Goal: Task Accomplishment & Management: Complete application form

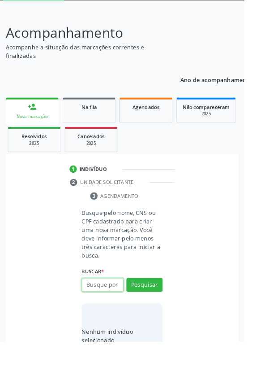
scroll to position [70, 0]
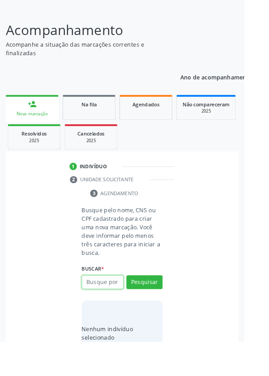
click at [124, 307] on input "text" at bounding box center [113, 310] width 46 height 15
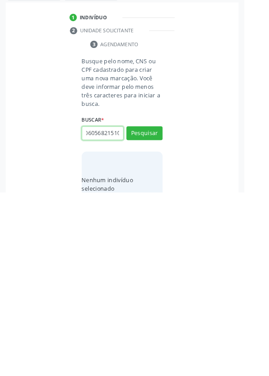
type input "701206056821510"
click at [169, 307] on button "Pesquisar" at bounding box center [159, 310] width 40 height 15
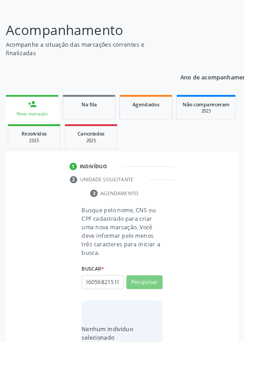
scroll to position [0, 0]
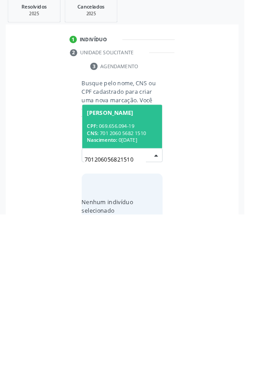
click at [143, 275] on div "CPF: 069.656.094-19" at bounding box center [135, 279] width 78 height 8
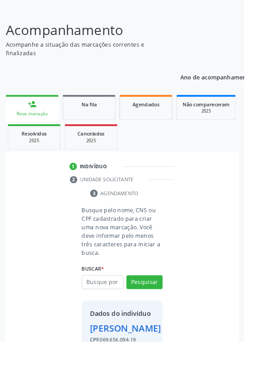
scroll to position [66, 0]
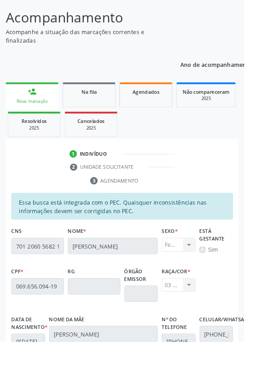
scroll to position [213, 0]
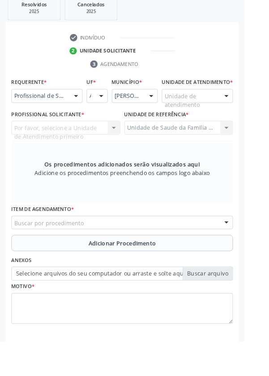
scroll to position [173, 0]
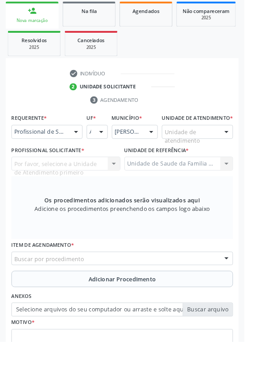
click at [88, 147] on div at bounding box center [83, 145] width 13 height 15
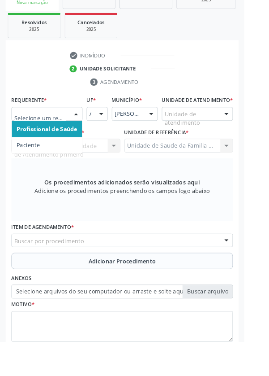
scroll to position [216, 0]
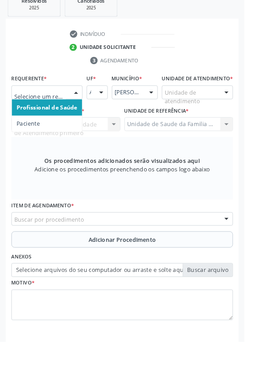
click at [51, 136] on span "Paciente" at bounding box center [52, 136] width 78 height 18
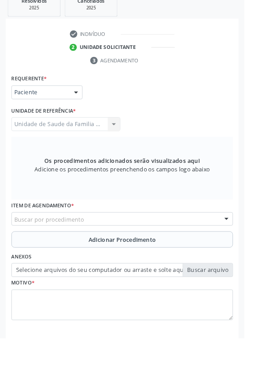
scroll to position [213, 0]
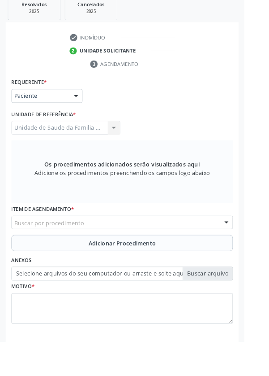
click at [186, 240] on div "Buscar por procedimento" at bounding box center [135, 244] width 244 height 15
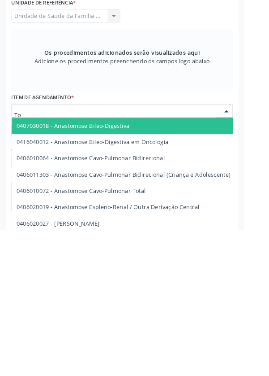
type input "T"
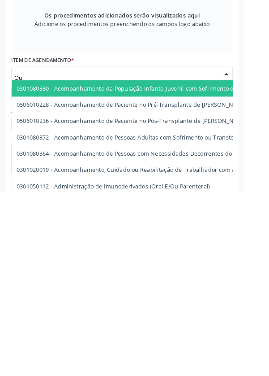
type input "O"
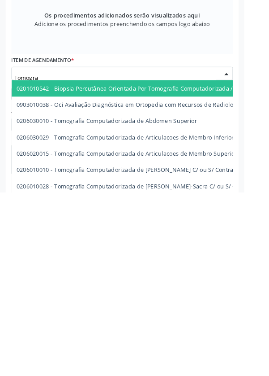
type input "Tomograf"
click at [201, 329] on span "0206020015 - Tomografia Computadorizada de Articulacoes de Membro Superior" at bounding box center [139, 332] width 243 height 9
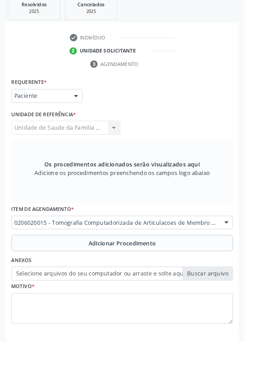
click at [186, 264] on button "Adicionar Procedimento" at bounding box center [135, 267] width 244 height 18
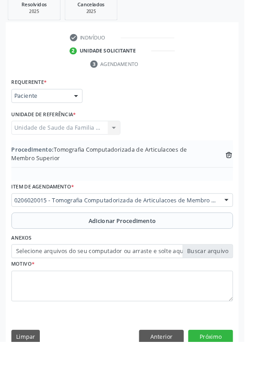
scroll to position [188, 0]
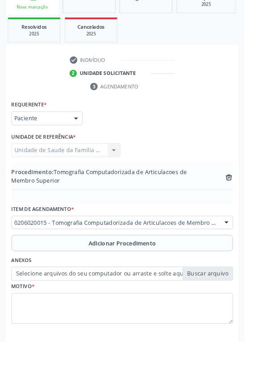
click at [235, 299] on label "Selecione arquivos do seu computador ou arraste e solte aqui" at bounding box center [135, 301] width 244 height 15
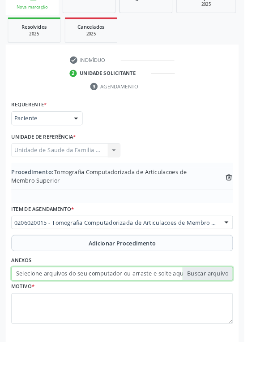
click at [235, 299] on input "Selecione arquivos do seu computador ou arraste e solte aqui" at bounding box center [135, 301] width 244 height 15
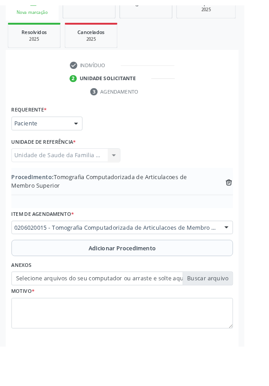
scroll to position [176, 0]
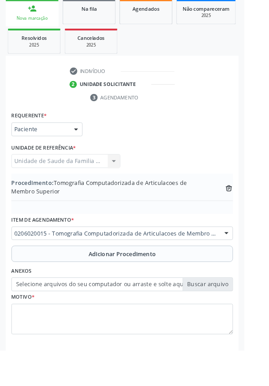
type input "C:\fakepath\17592291925932589499183693397158.jpg"
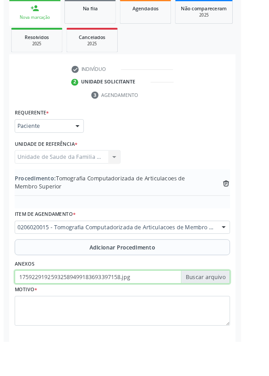
scroll to position [188, 0]
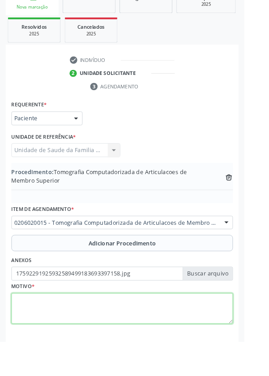
click at [139, 333] on textarea at bounding box center [135, 340] width 244 height 34
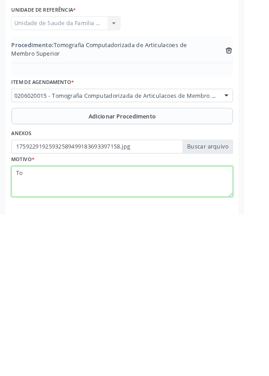
type textarea "T"
type textarea "t"
type textarea "TOMOGRAFIA DO OUVIDO, OTITE CRONICA."
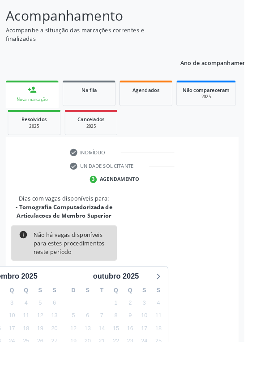
scroll to position [84, 0]
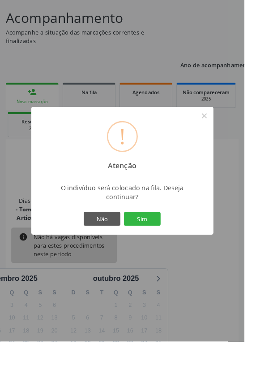
click at [177, 248] on button "Sim" at bounding box center [157, 240] width 40 height 15
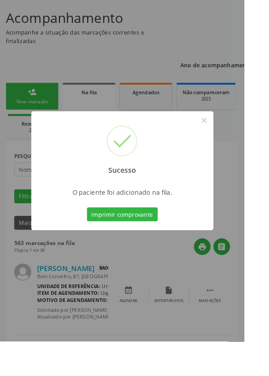
scroll to position [0, 0]
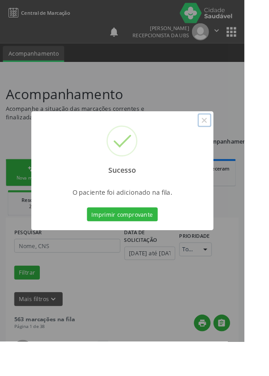
click at [233, 140] on button "×" at bounding box center [225, 132] width 15 height 15
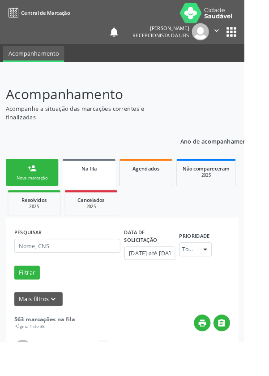
click at [32, 188] on div "person_add" at bounding box center [35, 185] width 10 height 10
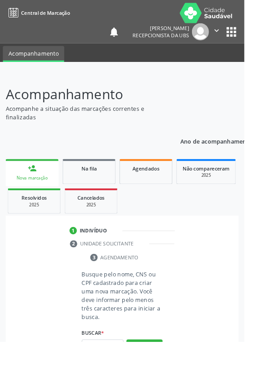
click at [39, 195] on div "Nova marcação" at bounding box center [36, 195] width 46 height 7
click at [125, 375] on input "text" at bounding box center [113, 380] width 46 height 15
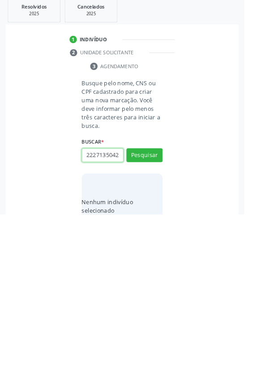
scroll to position [0, 2]
type input "22271350425"
click at [173, 310] on button "Pesquisar" at bounding box center [159, 310] width 40 height 15
type input "22271350425"
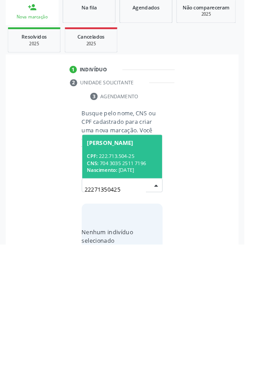
scroll to position [70, 0]
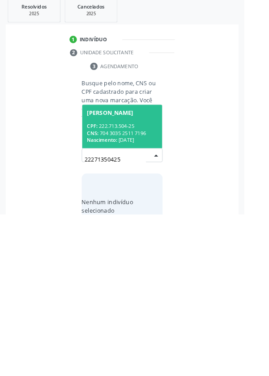
click at [156, 275] on div "CPF: 222.713.504-25" at bounding box center [135, 279] width 78 height 8
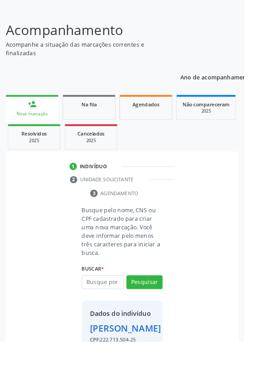
scroll to position [66, 0]
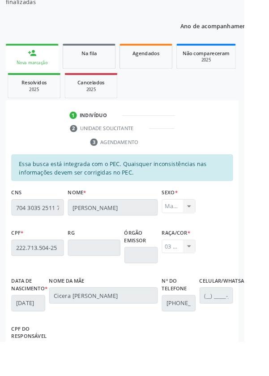
scroll to position [213, 0]
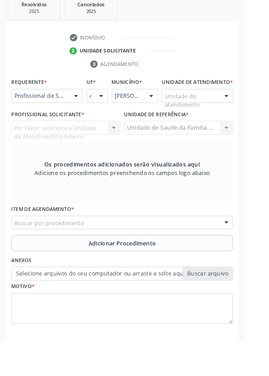
scroll to position [173, 0]
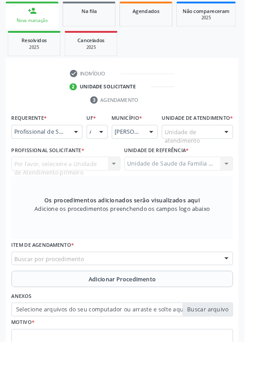
click at [244, 153] on div at bounding box center [249, 145] width 13 height 15
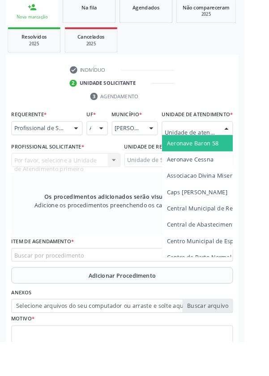
scroll to position [209, 0]
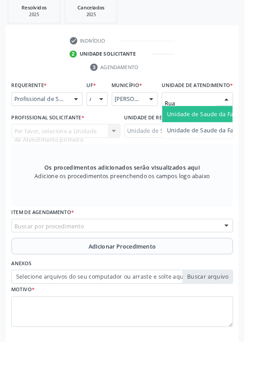
type input "Rua n"
click at [241, 130] on span "Unidade de Saude da Familia Rua [GEOGRAPHIC_DATA]" at bounding box center [267, 125] width 166 height 9
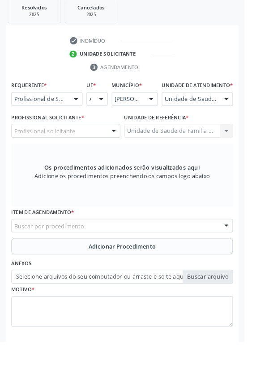
click at [106, 149] on div "Profissional solicitante" at bounding box center [73, 143] width 120 height 15
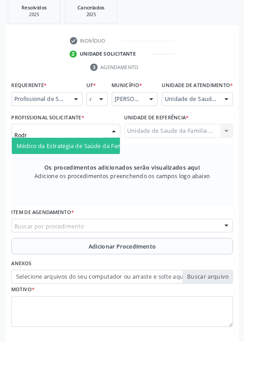
type input "Rodri"
click at [110, 157] on input "Rodri" at bounding box center [65, 148] width 99 height 18
click at [114, 164] on span "Médico da Estratégia de Saúde da Família - [PERSON_NAME]" at bounding box center [109, 160] width 182 height 9
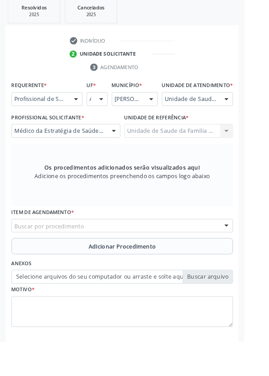
click at [199, 255] on div "Buscar por procedimento" at bounding box center [135, 248] width 244 height 15
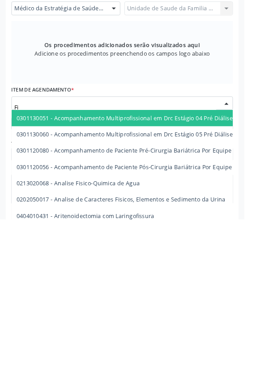
type input "F"
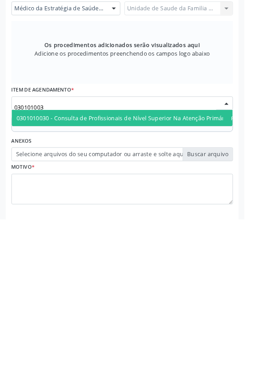
type input "0301010030"
click at [186, 268] on span "0301010030 - Consulta de Profissionais de Nível Superior Na Atenção Primária ([…" at bounding box center [163, 264] width 290 height 9
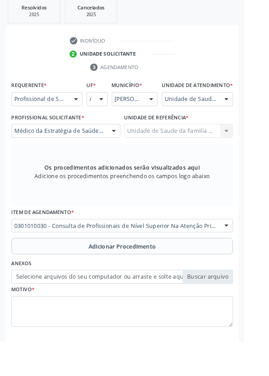
click at [167, 276] on span "Adicionar Procedimento" at bounding box center [135, 270] width 74 height 9
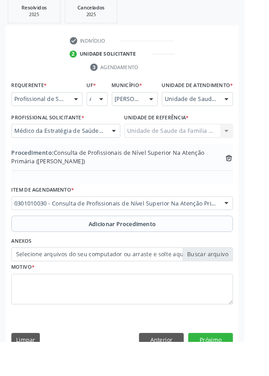
scroll to position [196, 0]
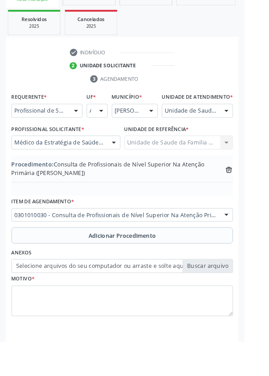
click at [232, 300] on label "Selecione arquivos do seu computador ou arraste e solte aqui" at bounding box center [135, 292] width 244 height 15
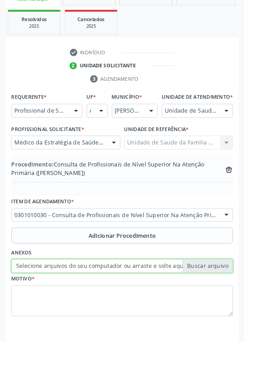
click at [232, 300] on input "Selecione arquivos do seu computador ou arraste e solte aqui" at bounding box center [135, 292] width 244 height 15
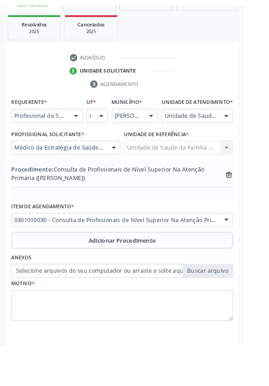
scroll to position [184, 0]
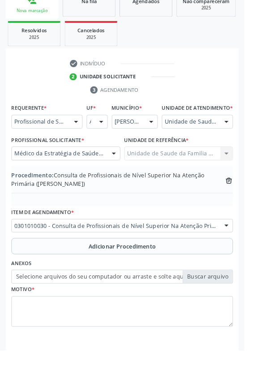
type input "C:\fakepath\17592294993485883596963392892178.jpg"
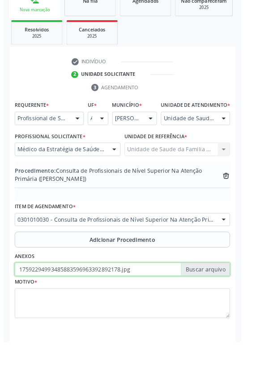
scroll to position [196, 0]
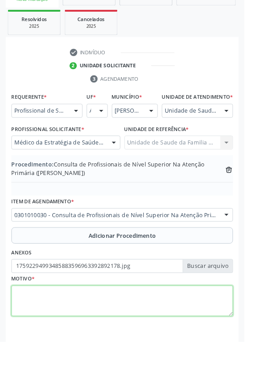
click at [103, 331] on textarea at bounding box center [135, 331] width 244 height 34
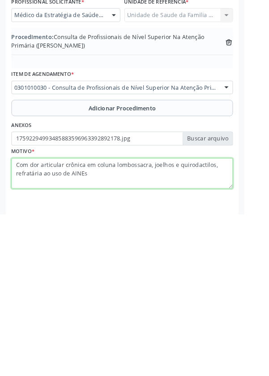
type textarea "Com dor articular crônica em coluna lombossacra, joelhos e quirodactilos, refra…"
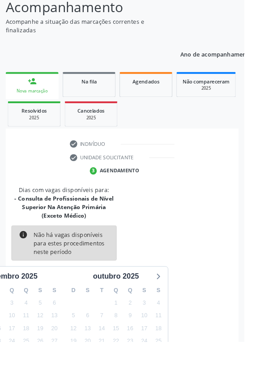
scroll to position [93, 0]
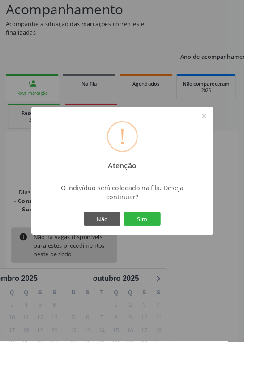
click at [177, 248] on button "Sim" at bounding box center [157, 240] width 40 height 15
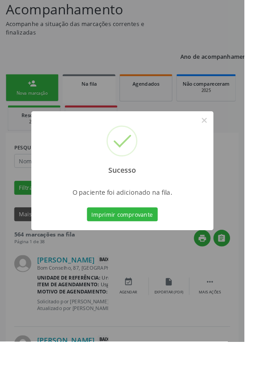
scroll to position [0, 0]
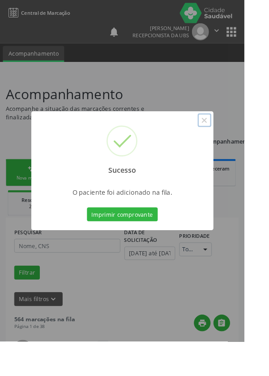
click at [233, 140] on button "×" at bounding box center [225, 132] width 15 height 15
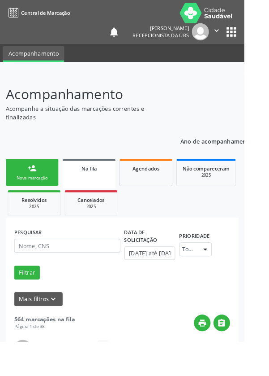
click at [39, 184] on div "person_add" at bounding box center [35, 185] width 10 height 10
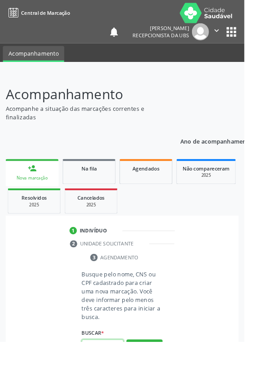
click at [128, 375] on input "text" at bounding box center [113, 380] width 46 height 15
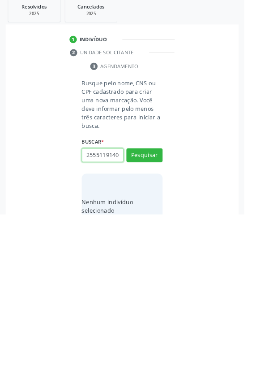
scroll to position [0, 2]
type input "25551191400"
click at [173, 307] on button "Pesquisar" at bounding box center [159, 310] width 40 height 15
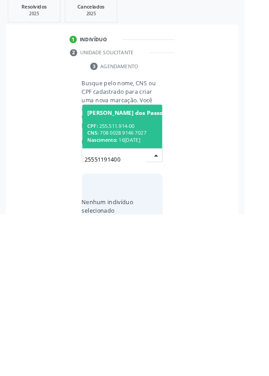
click at [137, 277] on div "CPF: 255.511.914-00" at bounding box center [139, 279] width 87 height 8
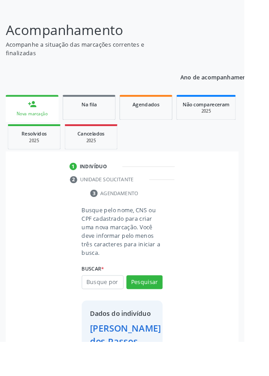
scroll to position [66, 0]
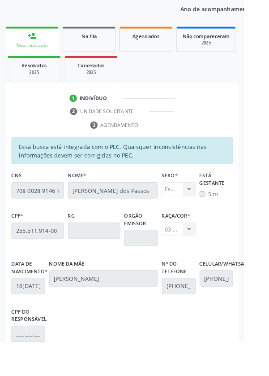
scroll to position [213, 0]
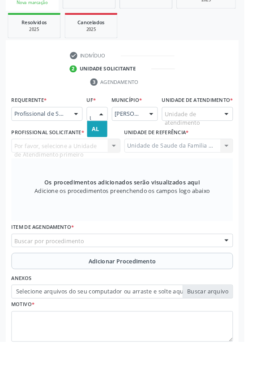
scroll to position [216, 0]
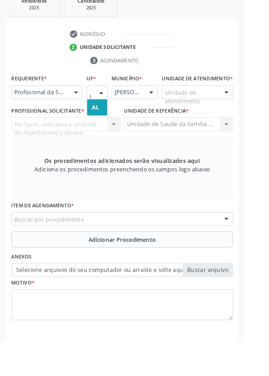
click at [82, 99] on div at bounding box center [83, 102] width 13 height 15
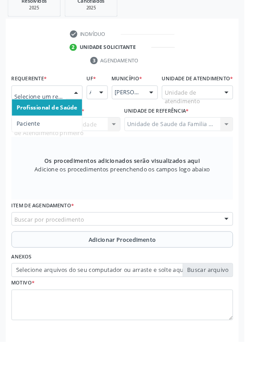
click at [52, 133] on span "Paciente" at bounding box center [52, 136] width 78 height 18
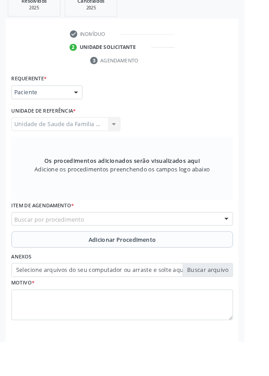
scroll to position [213, 0]
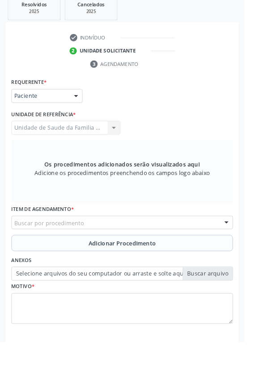
click at [204, 242] on div "Buscar por procedimento" at bounding box center [135, 244] width 244 height 15
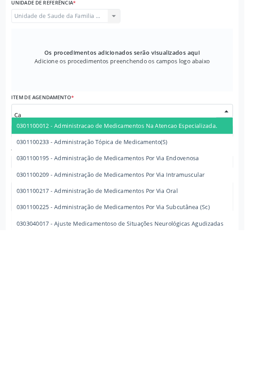
type input "C"
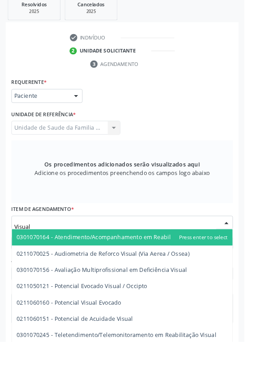
click at [149, 246] on input "Visual" at bounding box center [127, 249] width 223 height 18
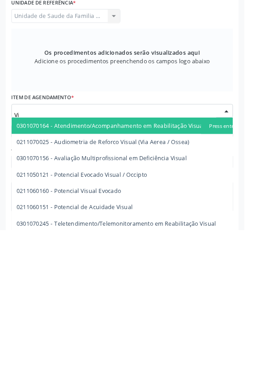
type input "V"
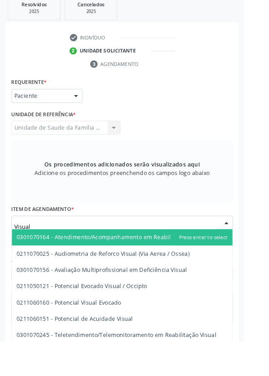
click at [140, 245] on input "Visual" at bounding box center [127, 249] width 223 height 18
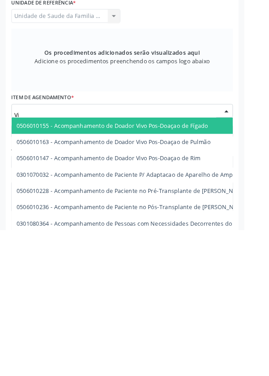
type input "V"
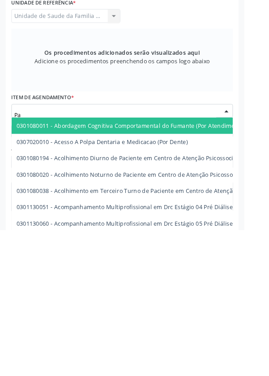
type input "P"
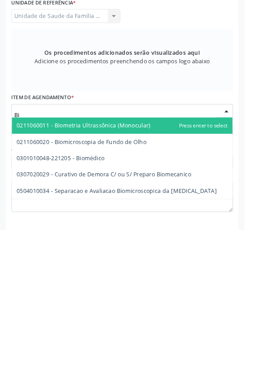
type input "B"
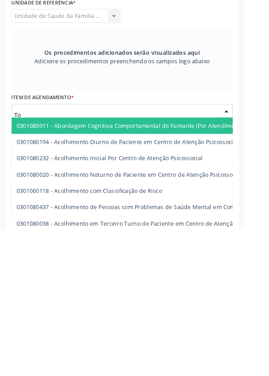
type input "T"
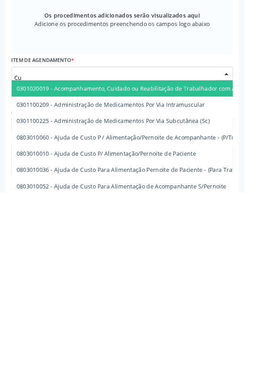
type input "C"
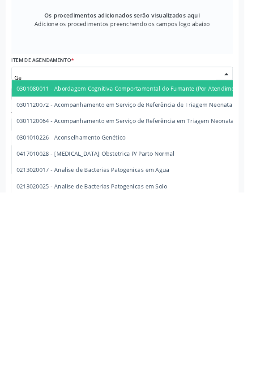
type input "G"
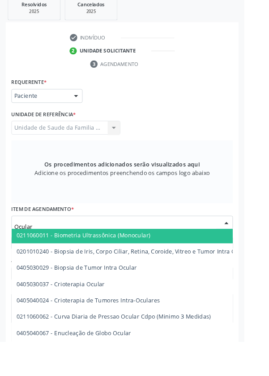
scroll to position [0, 0]
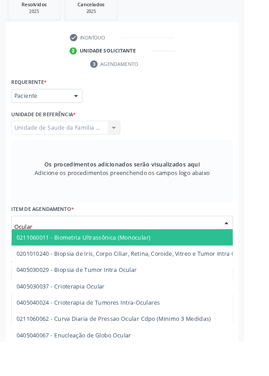
click at [165, 245] on input "Ocular" at bounding box center [127, 249] width 223 height 18
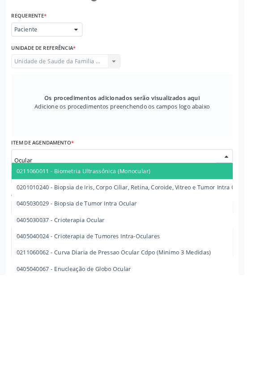
scroll to position [213, 0]
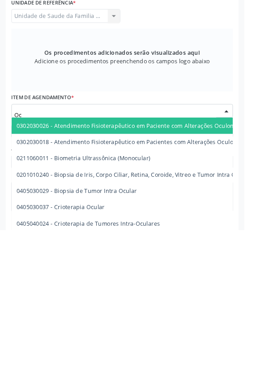
type input "O"
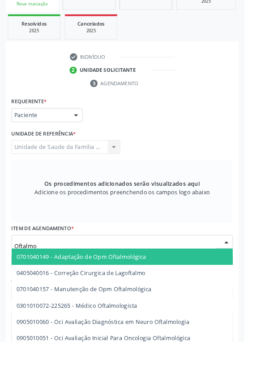
scroll to position [186, 0]
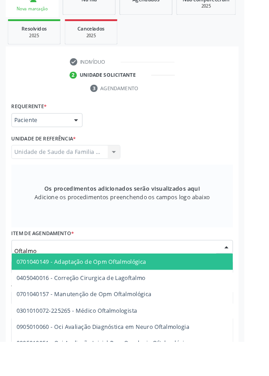
click at [143, 274] on input "Oftalmo" at bounding box center [127, 276] width 223 height 18
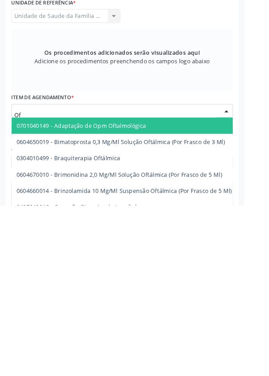
type input "O"
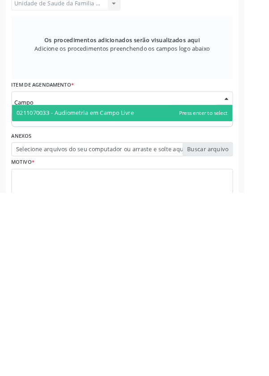
scroll to position [204, 0]
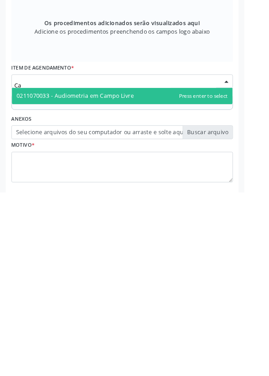
type input "C"
type input "Exames"
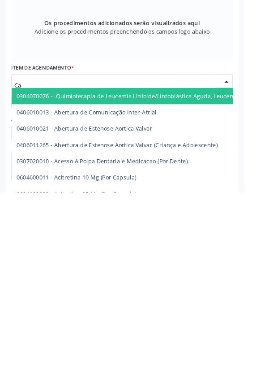
type input "C"
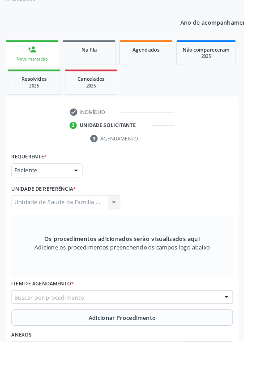
scroll to position [165, 0]
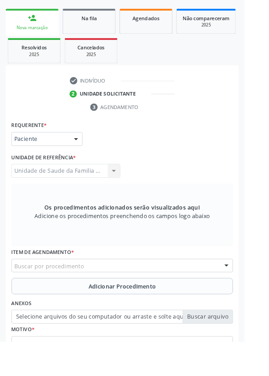
click at [215, 289] on div "Buscar por procedimento" at bounding box center [135, 292] width 244 height 15
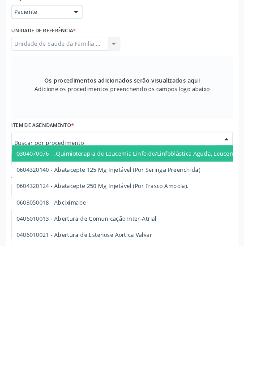
scroll to position [200, 0]
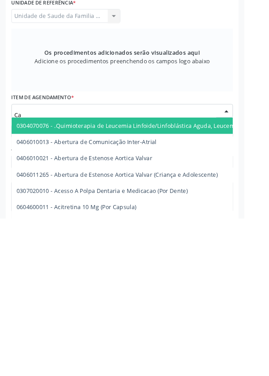
type input "C"
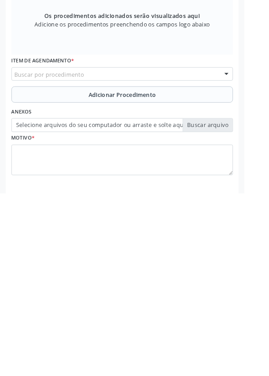
scroll to position [213, 0]
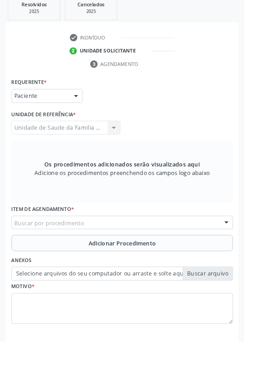
click at [198, 242] on div "Buscar por procedimento" at bounding box center [135, 244] width 244 height 15
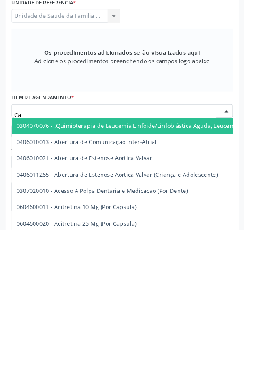
type input "C"
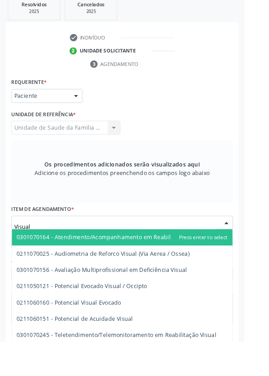
scroll to position [210, 0]
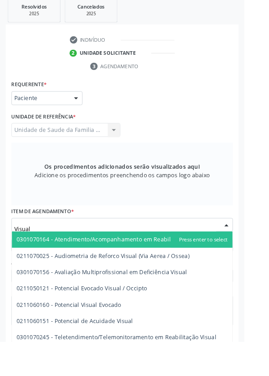
click at [104, 247] on input "Visual" at bounding box center [127, 252] width 223 height 18
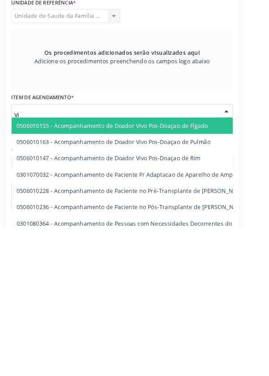
type input "V"
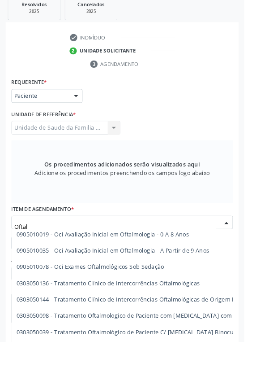
scroll to position [113, 0]
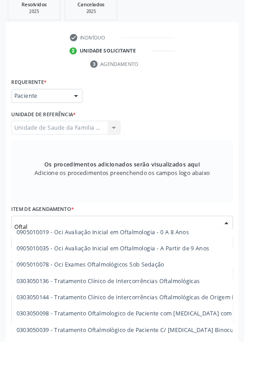
click at [241, 261] on span "0905010019 - Oci Avaliação Inicial em Oftalmologia - 0 A 8 Anos" at bounding box center [221, 255] width 417 height 18
type input "Oftal"
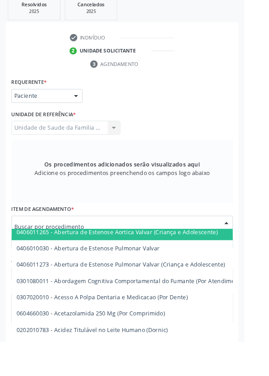
scroll to position [213, 0]
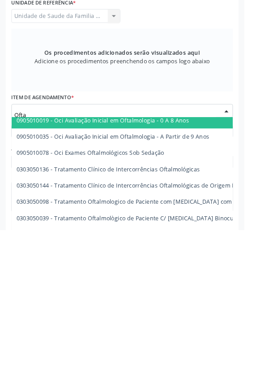
type input "Oftal"
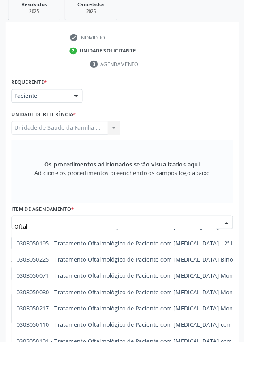
scroll to position [385, 0]
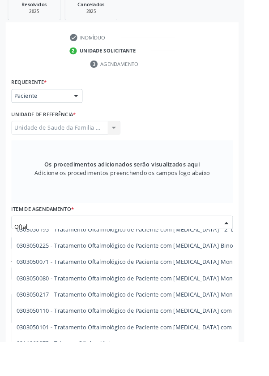
click at [109, 375] on span "0211060275 - Triagem Oftalmológica" at bounding box center [73, 377] width 110 height 9
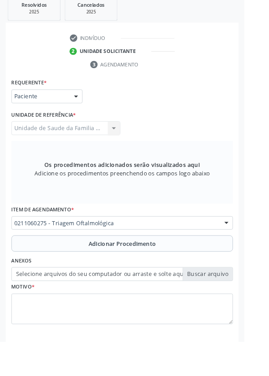
scroll to position [213, 0]
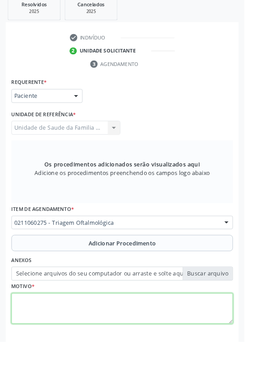
click at [124, 331] on textarea at bounding box center [135, 339] width 244 height 34
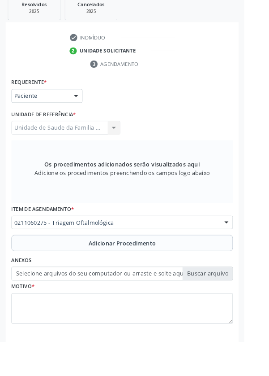
click at [34, 134] on div "Unidade de Saude da Familia Rua Nova Massagueira II Unidade de Saude da Familia…" at bounding box center [73, 140] width 120 height 15
click at [190, 268] on button "Adicionar Procedimento" at bounding box center [135, 267] width 244 height 18
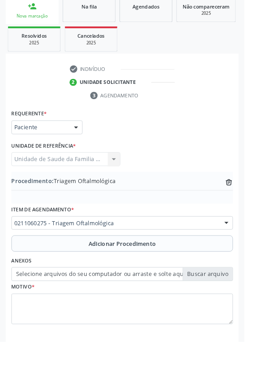
click at [234, 300] on label "Selecione arquivos do seu computador ou arraste e solte aqui" at bounding box center [135, 301] width 244 height 15
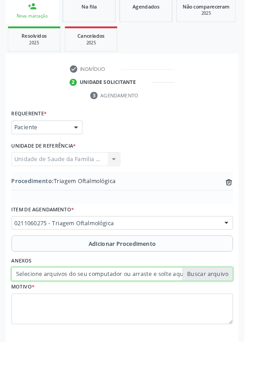
click at [234, 300] on input "Selecione arquivos do seu computador ou arraste e solte aqui" at bounding box center [135, 301] width 244 height 15
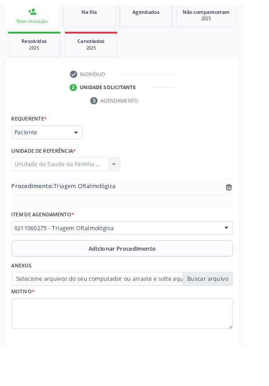
scroll to position [166, 0]
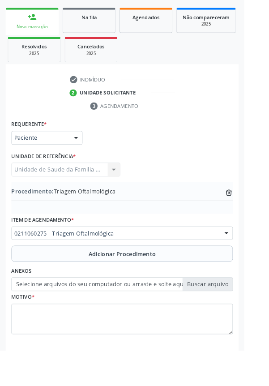
type input "C:\fakepath\17592319329501279169247602275918.jpg"
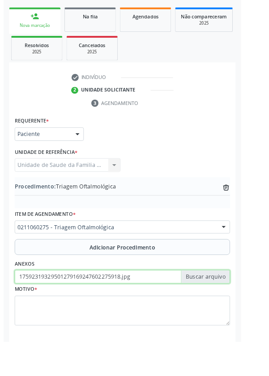
scroll to position [178, 0]
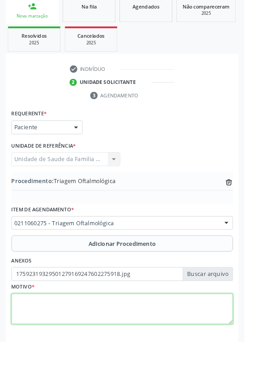
click at [154, 329] on textarea at bounding box center [135, 340] width 244 height 34
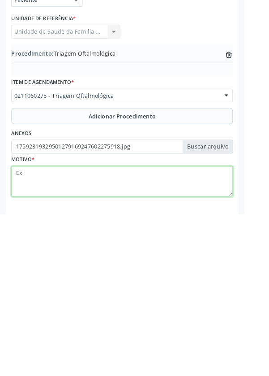
type textarea "E"
click at [17, 329] on textarea "CAMPO VISUAL" at bounding box center [135, 340] width 244 height 34
click at [97, 329] on textarea "EXAME CAMPO VISUAL" at bounding box center [135, 340] width 244 height 34
type textarea "EXAME CAMPO VISUAL ."
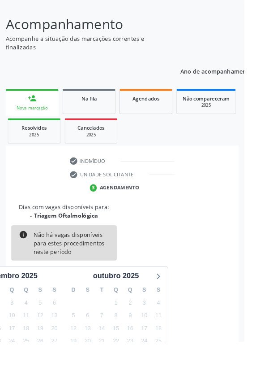
scroll to position [74, 0]
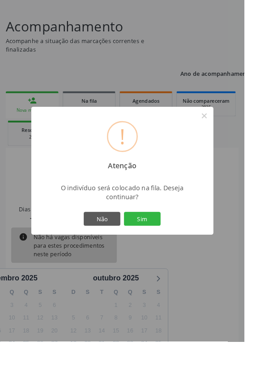
click at [177, 248] on button "Sim" at bounding box center [157, 240] width 40 height 15
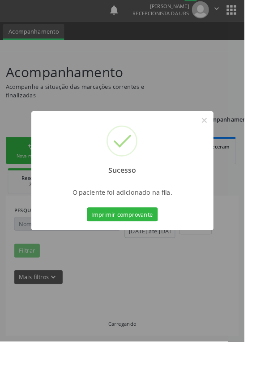
scroll to position [0, 0]
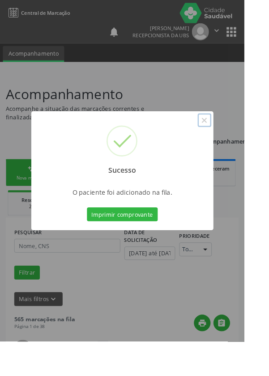
click at [233, 140] on button "×" at bounding box center [225, 132] width 15 height 15
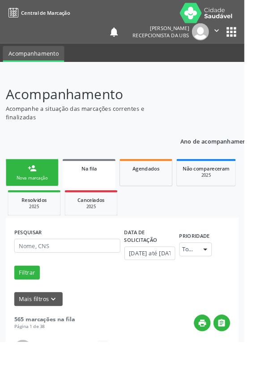
click at [44, 186] on link "person_add Nova marcação" at bounding box center [35, 190] width 58 height 30
click at [39, 191] on link "person_add Nova marcação" at bounding box center [35, 190] width 58 height 30
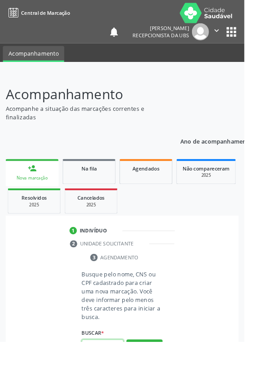
click at [119, 375] on input "text" at bounding box center [113, 380] width 46 height 15
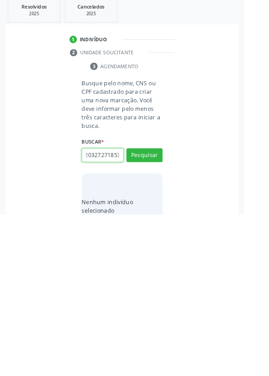
scroll to position [0, 16]
type input "709203272718539"
click at [173, 304] on button "Pesquisar" at bounding box center [159, 310] width 40 height 15
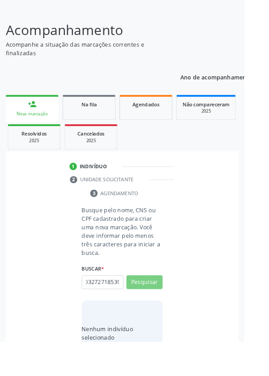
scroll to position [0, 0]
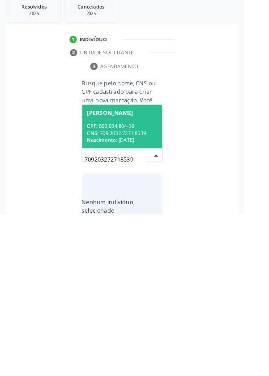
click at [160, 276] on div "CPF: 803.034.804-59" at bounding box center [135, 279] width 78 height 8
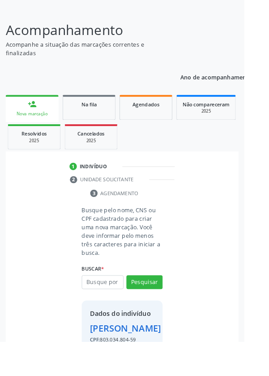
scroll to position [66, 0]
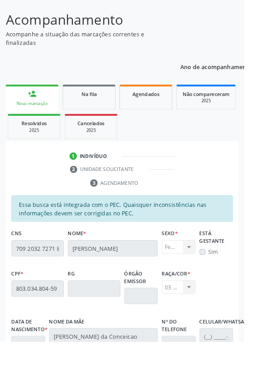
scroll to position [213, 0]
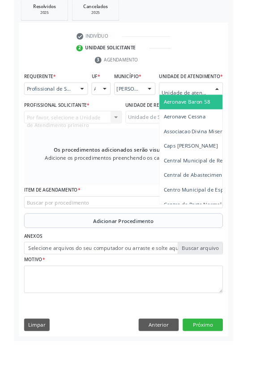
scroll to position [212, 0]
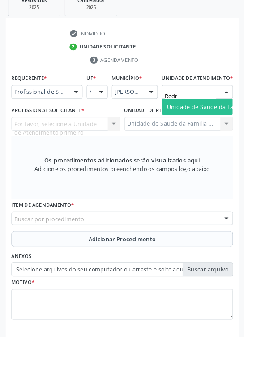
click at [233, 127] on span "Unidade de Saude da Familia Ver [PERSON_NAME]" at bounding box center [260, 122] width 152 height 9
type input "Rodr"
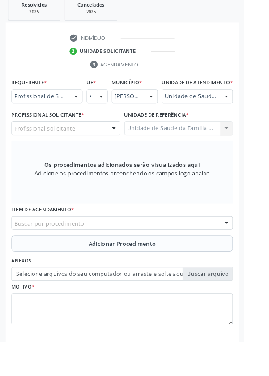
click at [251, 113] on div at bounding box center [249, 106] width 13 height 15
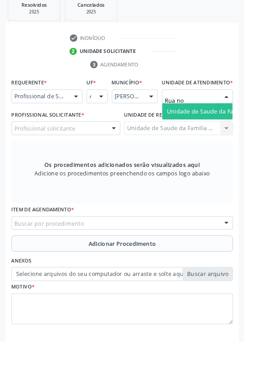
type input "Rua nov"
click at [232, 127] on span "Unidade de Saude da Familia Rua [GEOGRAPHIC_DATA]" at bounding box center [267, 122] width 166 height 9
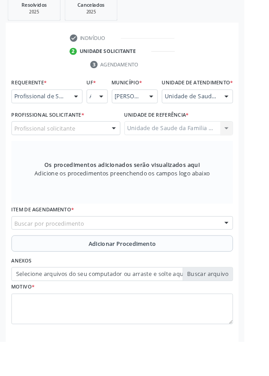
scroll to position [216, 0]
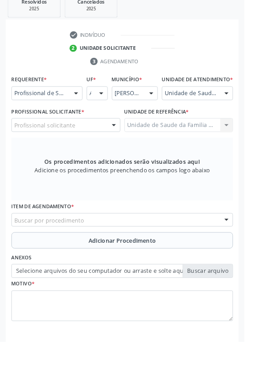
click at [110, 145] on div "Profissional solicitante" at bounding box center [73, 137] width 120 height 15
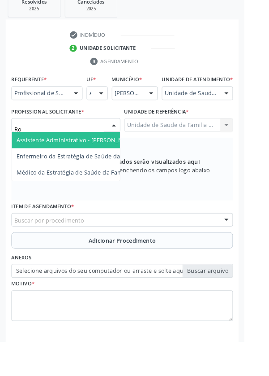
type input "Rod"
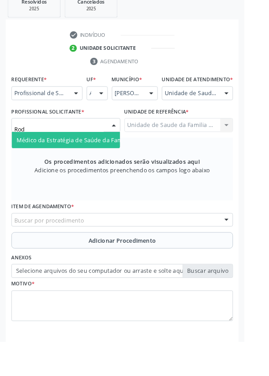
click at [106, 158] on span "Médico da Estratégia de Saúde da Família - [PERSON_NAME]" at bounding box center [109, 154] width 182 height 9
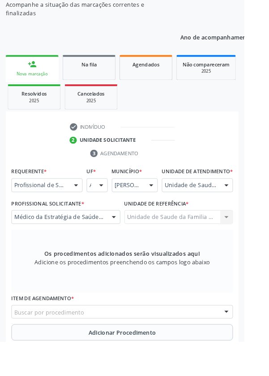
scroll to position [127, 0]
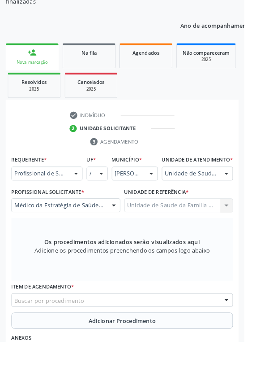
click at [33, 61] on div "person_add" at bounding box center [35, 58] width 10 height 10
click at [32, 61] on div "person_add" at bounding box center [35, 58] width 10 height 10
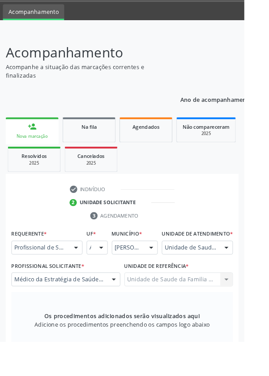
scroll to position [0, 0]
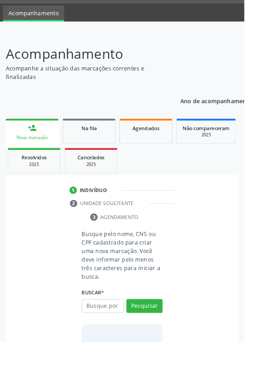
scroll to position [44, 0]
click at [118, 337] on input "text" at bounding box center [113, 336] width 46 height 15
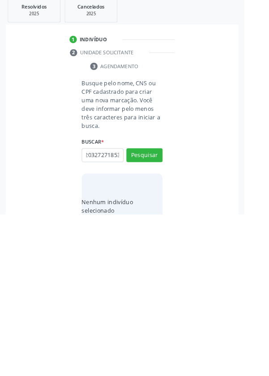
scroll to position [0, 16]
type input "709203272718539"
click at [166, 316] on button "Pesquisar" at bounding box center [159, 310] width 40 height 15
type input "709203272718539"
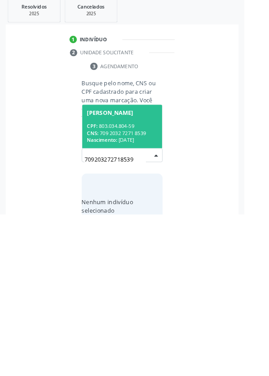
scroll to position [70, 0]
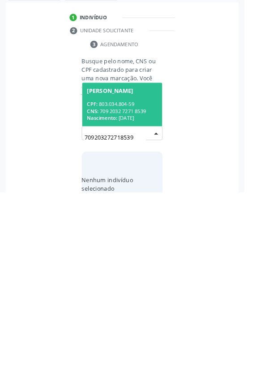
click at [153, 275] on div "CPF: 803.034.804-59" at bounding box center [135, 279] width 78 height 8
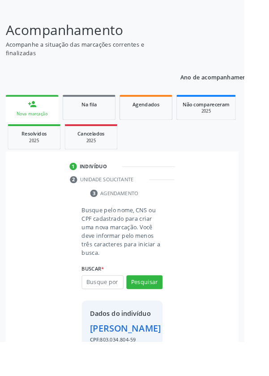
scroll to position [66, 0]
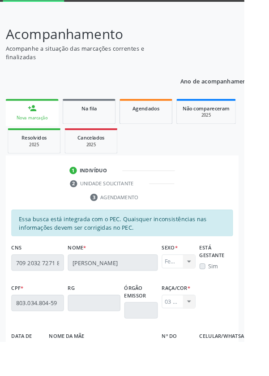
scroll to position [213, 0]
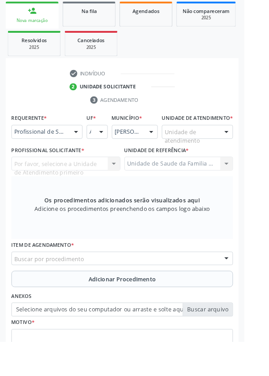
scroll to position [186, 0]
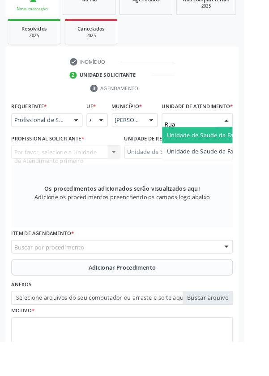
type input "Rua n"
click at [235, 153] on span "Unidade de Saude da Familia Rua [GEOGRAPHIC_DATA]" at bounding box center [267, 148] width 166 height 9
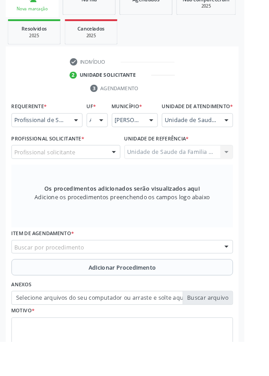
click at [113, 170] on div "Profissional solicitante" at bounding box center [73, 167] width 120 height 15
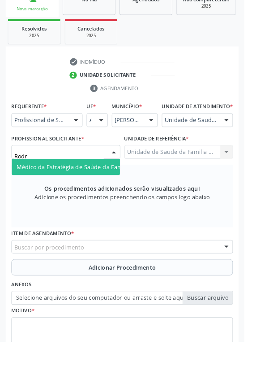
type input "Rodri"
click at [101, 188] on span "Médico da Estratégia de Saúde da Família - [PERSON_NAME]" at bounding box center [109, 183] width 182 height 9
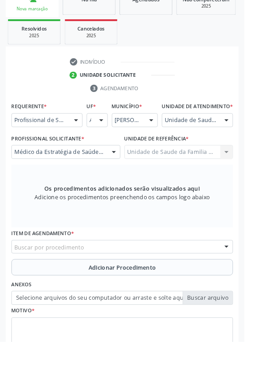
click at [199, 277] on div "Buscar por procedimento" at bounding box center [135, 271] width 244 height 15
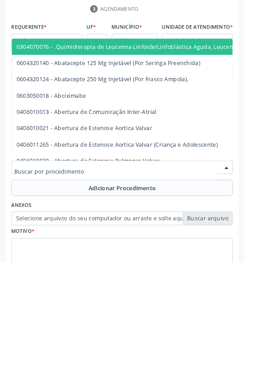
scroll to position [192, 0]
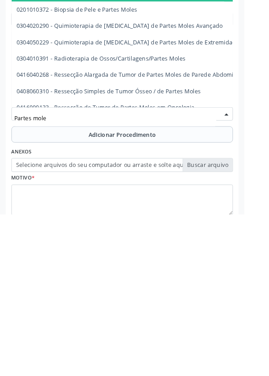
type input "Partes moles"
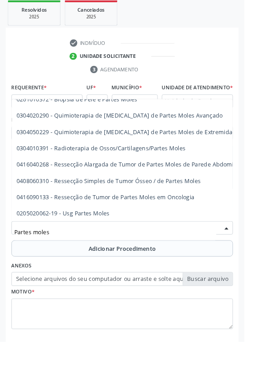
scroll to position [221, 0]
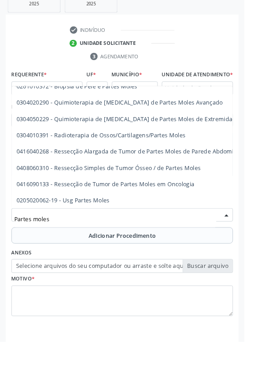
click at [117, 225] on span "0205020062-19 - Usg Partes Moles" at bounding box center [69, 220] width 103 height 9
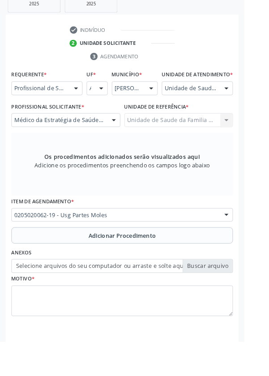
click at [178, 262] on button "Adicionar Procedimento" at bounding box center [135, 259] width 244 height 18
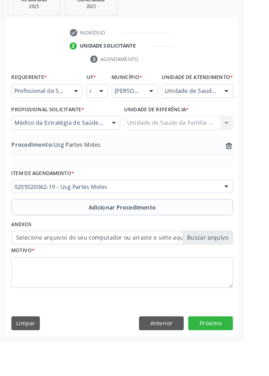
scroll to position [187, 0]
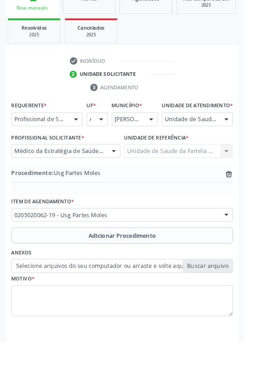
click at [229, 297] on label "Selecione arquivos do seu computador ou arraste e solte aqui" at bounding box center [135, 292] width 244 height 15
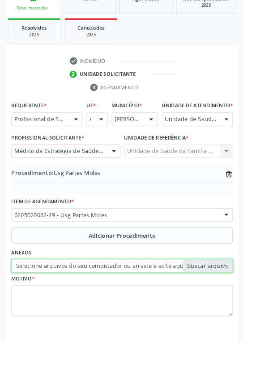
click at [229, 297] on input "Selecione arquivos do seu computador ou arraste e solte aqui" at bounding box center [135, 292] width 244 height 15
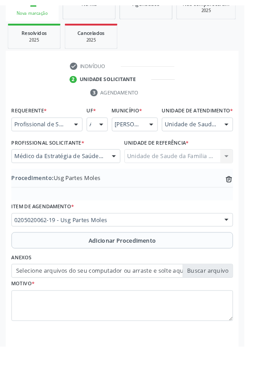
scroll to position [175, 0]
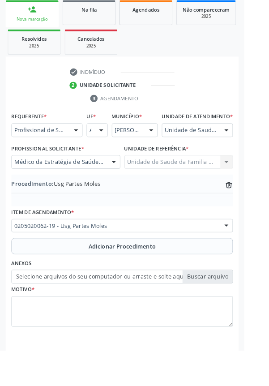
type input "C:\fakepath\17592328305716971488917789614804.jpg"
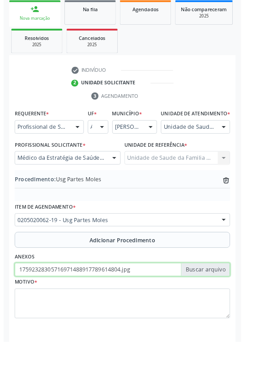
scroll to position [187, 0]
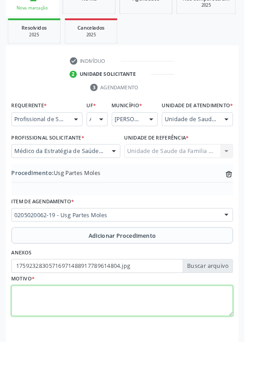
click at [96, 330] on textarea at bounding box center [135, 331] width 244 height 34
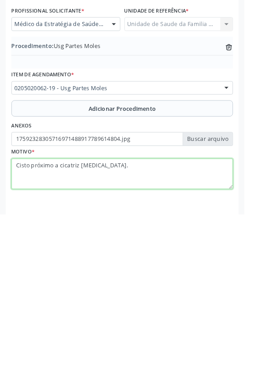
type textarea "Cisto próximo a cicatriz [MEDICAL_DATA]."
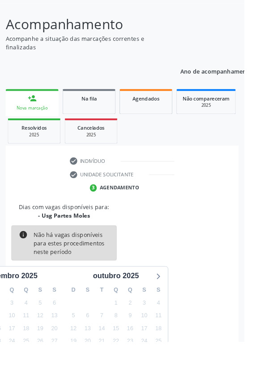
scroll to position [74, 0]
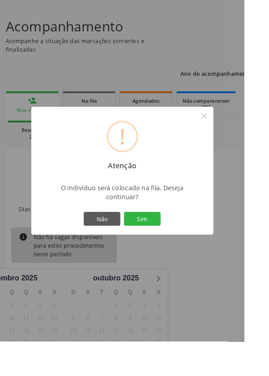
click at [176, 248] on button "Sim" at bounding box center [157, 240] width 40 height 15
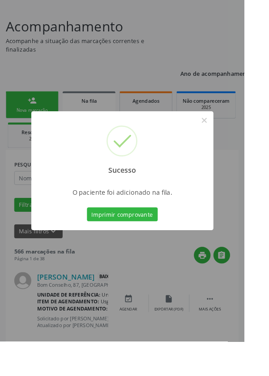
scroll to position [0, 0]
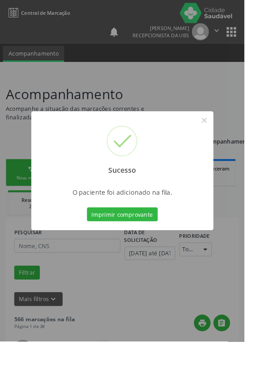
click at [235, 172] on div "Sucesso ×" at bounding box center [135, 160] width 201 height 77
click at [233, 140] on button "×" at bounding box center [225, 132] width 15 height 15
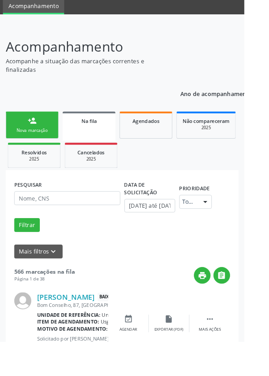
scroll to position [53, 0]
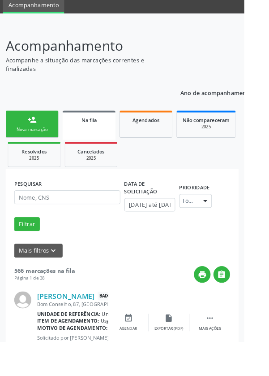
click at [38, 127] on div "person_add" at bounding box center [35, 132] width 10 height 10
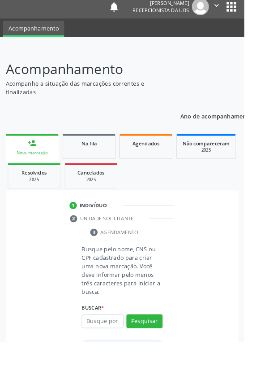
scroll to position [70, 0]
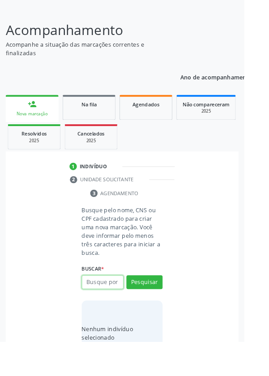
click at [116, 308] on input "text" at bounding box center [113, 310] width 46 height 15
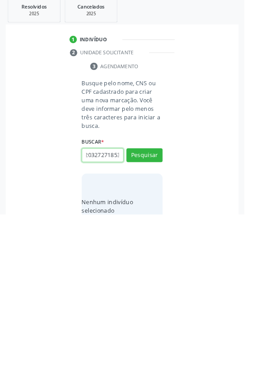
scroll to position [0, 16]
type input "709203272718539"
click at [169, 307] on button "Pesquisar" at bounding box center [159, 310] width 40 height 15
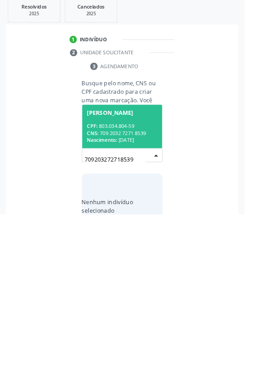
click at [152, 279] on div "CPF: 803.034.804-59" at bounding box center [135, 279] width 78 height 8
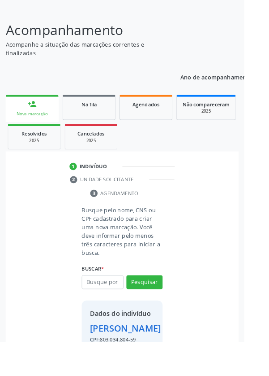
scroll to position [66, 0]
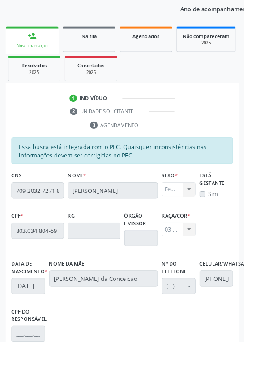
scroll to position [213, 0]
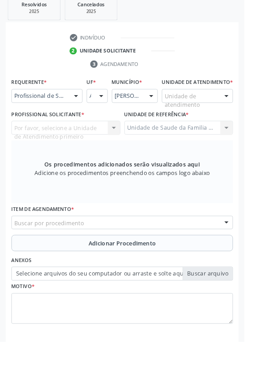
scroll to position [173, 0]
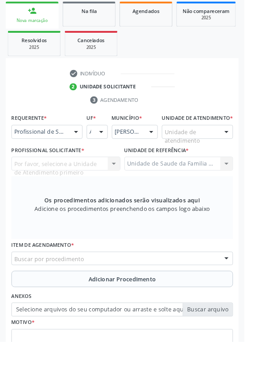
click at [200, 285] on div "Buscar por procedimento" at bounding box center [135, 284] width 244 height 15
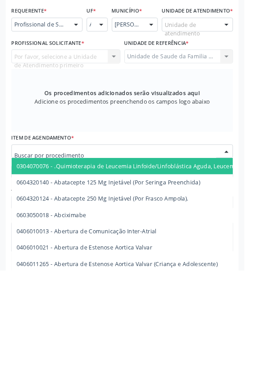
scroll to position [213, 0]
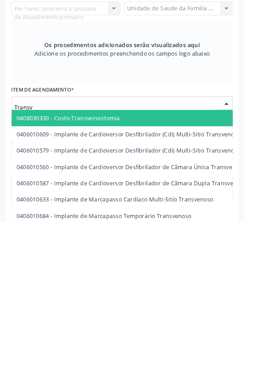
type input "Transva"
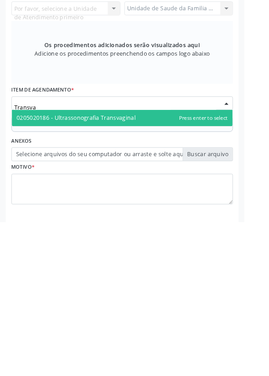
click at [146, 265] on span "0205020186 - Ultrassonografia Transvaginal" at bounding box center [83, 260] width 131 height 9
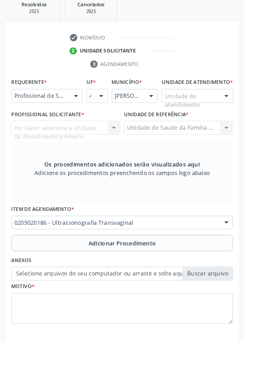
click at [168, 270] on span "Adicionar Procedimento" at bounding box center [135, 267] width 74 height 9
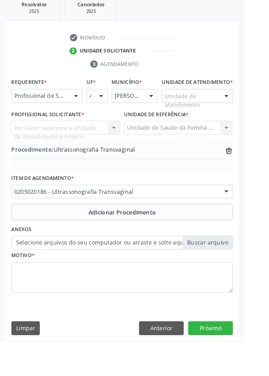
scroll to position [187, 0]
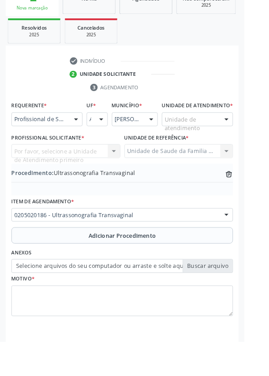
click at [237, 296] on label "Selecione arquivos do seu computador ou arraste e solte aqui" at bounding box center [135, 292] width 244 height 15
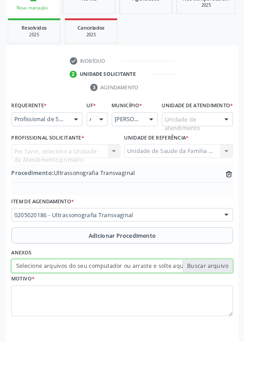
click at [237, 296] on input "Selecione arquivos do seu computador ou arraste e solte aqui" at bounding box center [135, 292] width 244 height 15
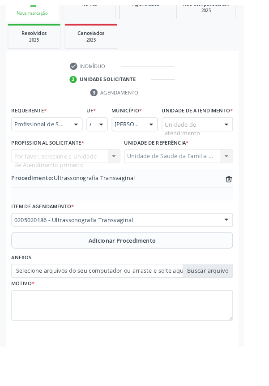
scroll to position [175, 0]
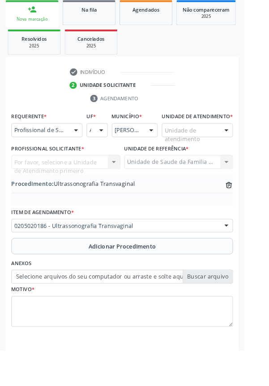
type input "C:\fakepath\17592339443727834203920766903837.jpg"
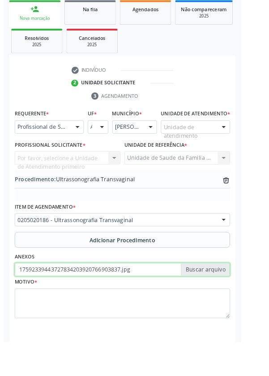
scroll to position [187, 0]
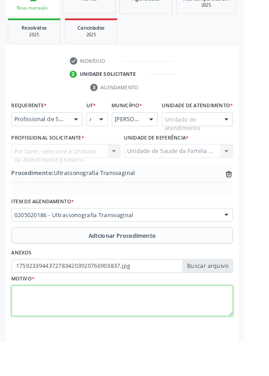
click at [88, 333] on textarea at bounding box center [135, 331] width 244 height 34
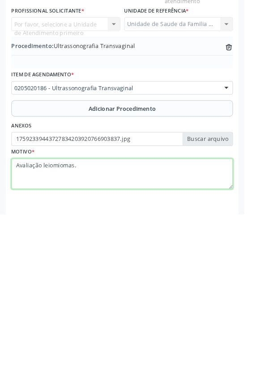
type textarea "Avaliação leiomiomas."
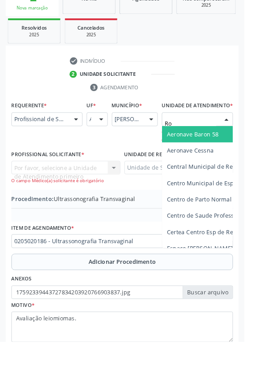
type input "R"
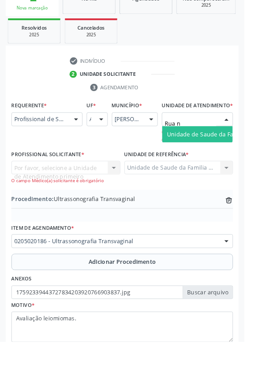
type input "Rua no"
click at [233, 152] on span "Unidade de Saude da Familia Rua [GEOGRAPHIC_DATA]" at bounding box center [267, 147] width 166 height 9
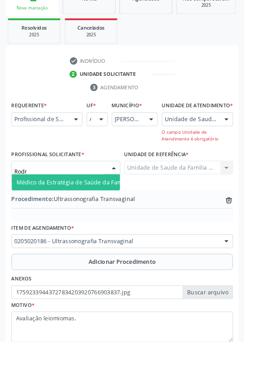
type input "Rodri"
click at [101, 205] on span "Médico da Estratégia de Saúde da Família - [PERSON_NAME]" at bounding box center [109, 200] width 182 height 9
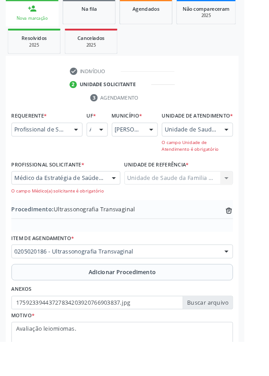
scroll to position [168, 0]
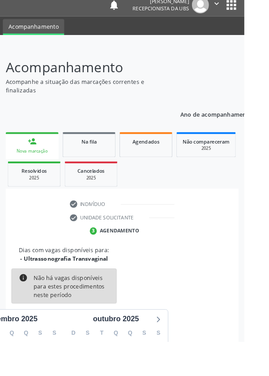
scroll to position [74, 0]
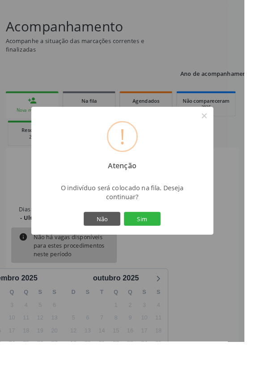
click at [177, 248] on button "Sim" at bounding box center [157, 240] width 40 height 15
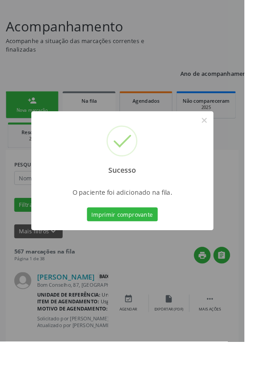
scroll to position [0, 0]
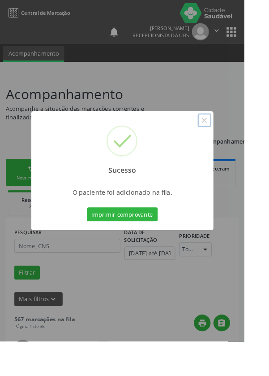
click at [233, 140] on button "×" at bounding box center [225, 132] width 15 height 15
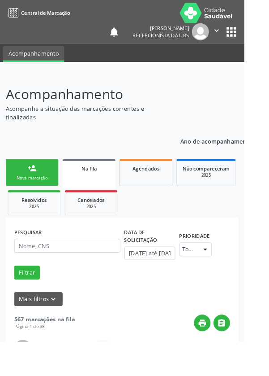
click at [38, 189] on div "person_add" at bounding box center [35, 185] width 10 height 10
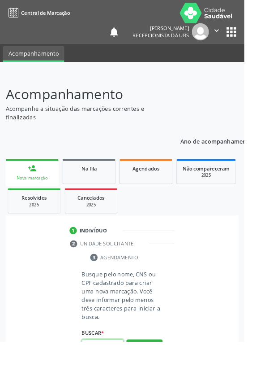
click at [114, 375] on input "text" at bounding box center [113, 380] width 46 height 15
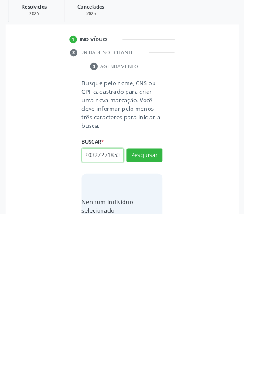
scroll to position [0, 16]
type input "709203272718539"
click at [171, 303] on button "Pesquisar" at bounding box center [159, 310] width 40 height 15
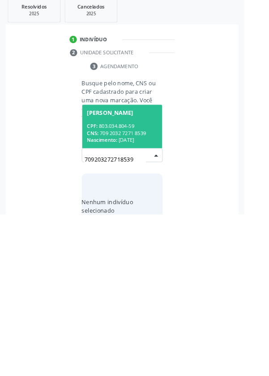
click at [152, 276] on div "CPF: 803.034.804-59" at bounding box center [135, 279] width 78 height 8
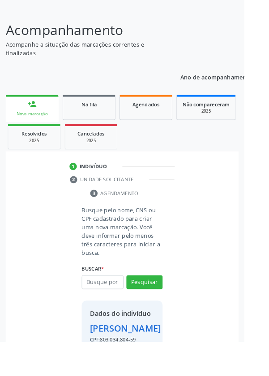
scroll to position [66, 0]
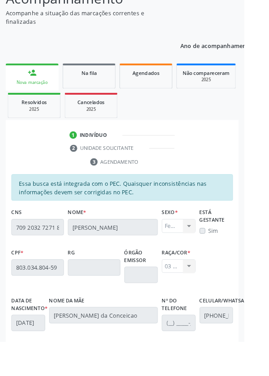
scroll to position [213, 0]
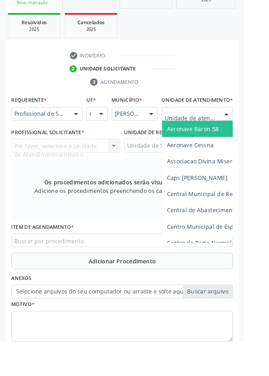
scroll to position [204, 0]
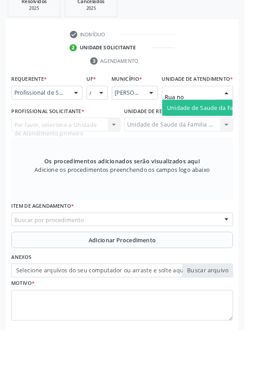
type input "Rua nov"
click at [230, 135] on span "Unidade de Saude da Familia Rua [GEOGRAPHIC_DATA]" at bounding box center [267, 130] width 166 height 9
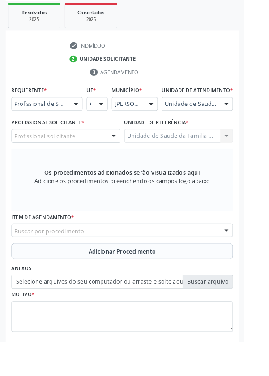
click at [92, 157] on div "Profissional solicitante" at bounding box center [73, 149] width 120 height 15
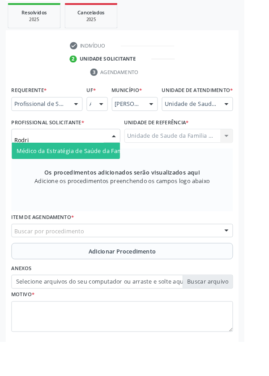
type input "Rodrig"
click at [92, 170] on span "Médico da Estratégia de Saúde da Família - [PERSON_NAME]" at bounding box center [109, 165] width 182 height 9
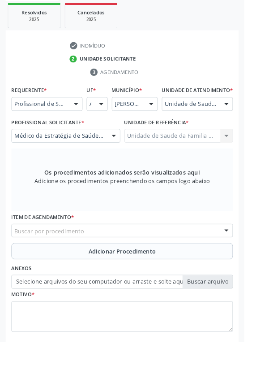
click at [166, 260] on div "Buscar por procedimento" at bounding box center [135, 253] width 244 height 15
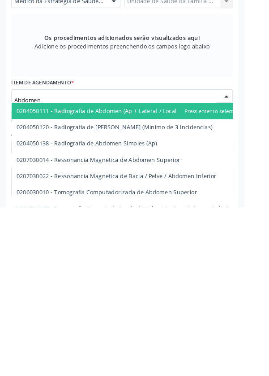
scroll to position [221, 0]
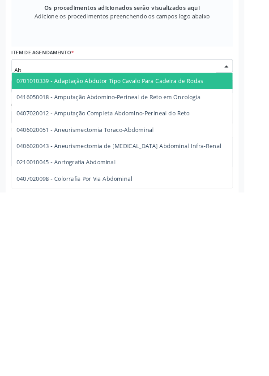
type input "A"
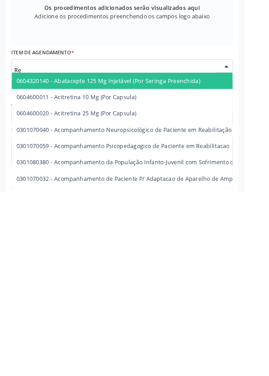
type input "R"
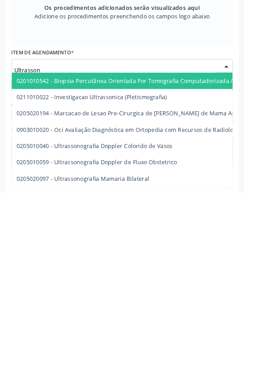
type input "Ultrassono"
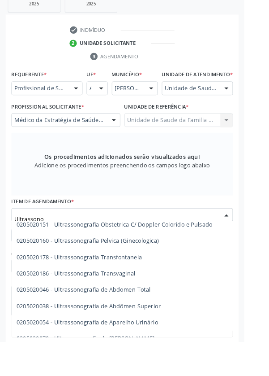
scroll to position [134, 0]
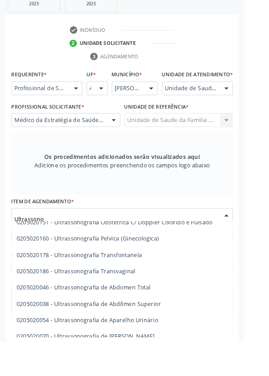
click at [161, 320] on span "0205020046 - Ultrassonografia de Abdomen Total" at bounding box center [92, 316] width 148 height 9
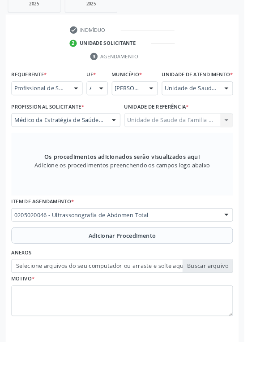
click at [170, 264] on span "Adicionar Procedimento" at bounding box center [135, 259] width 74 height 9
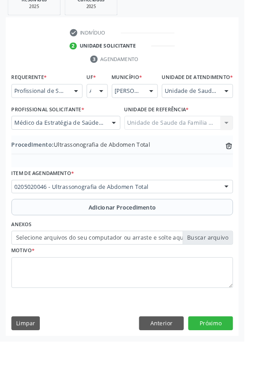
scroll to position [187, 0]
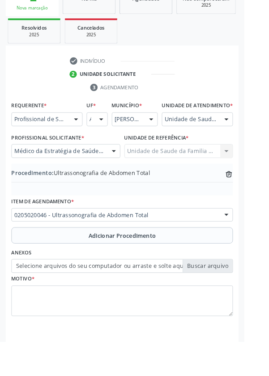
click at [228, 298] on label "Selecione arquivos do seu computador ou arraste e solte aqui" at bounding box center [135, 292] width 244 height 15
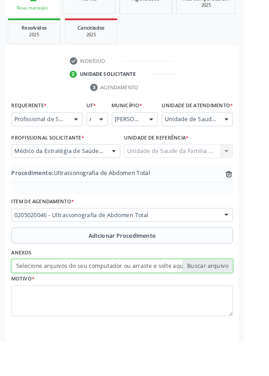
click at [228, 298] on input "Selecione arquivos do seu computador ou arraste e solte aqui" at bounding box center [135, 292] width 244 height 15
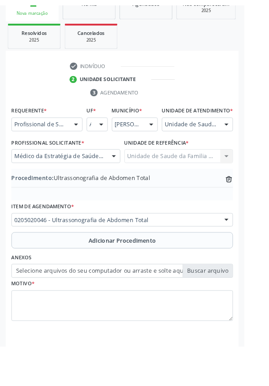
scroll to position [175, 0]
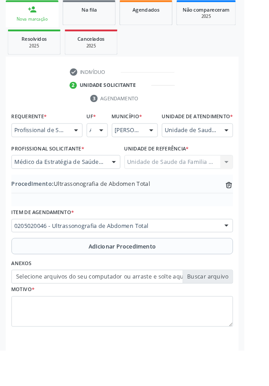
type input "C:\fakepath\17592341194727600571317278050375.jpg"
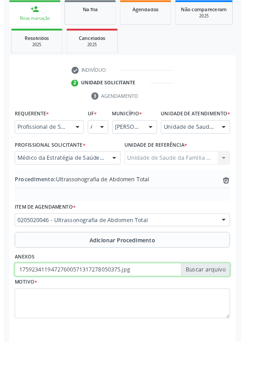
scroll to position [187, 0]
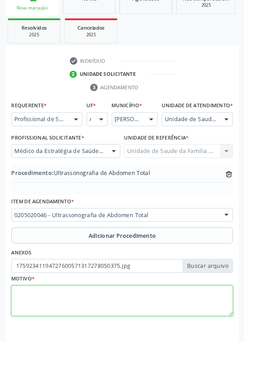
click at [144, 326] on textarea at bounding box center [135, 331] width 244 height 34
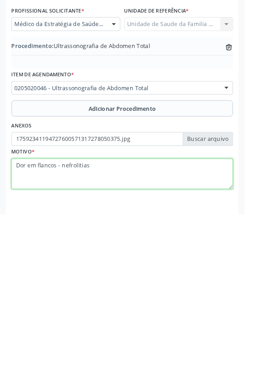
type textarea "Dor em flancos - nefrolitiase"
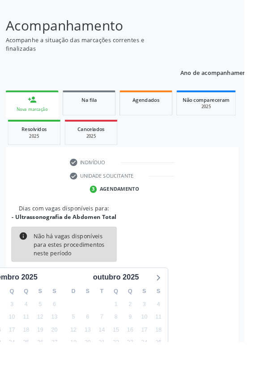
scroll to position [74, 0]
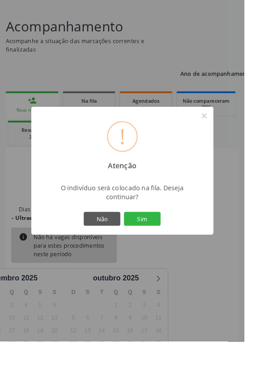
click at [177, 248] on button "Sim" at bounding box center [157, 240] width 40 height 15
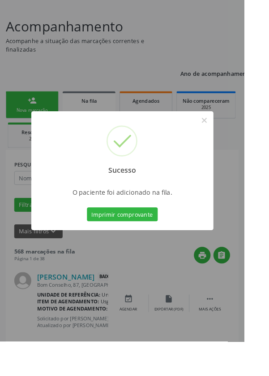
scroll to position [0, 0]
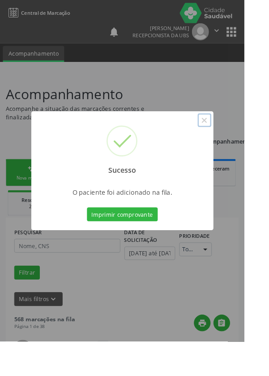
click at [233, 140] on button "×" at bounding box center [225, 132] width 15 height 15
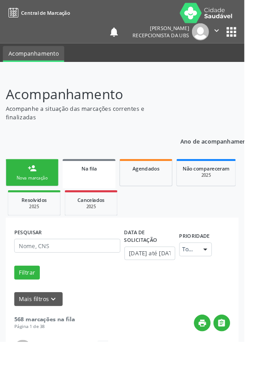
click at [38, 192] on link "person_add Nova marcação" at bounding box center [35, 190] width 58 height 30
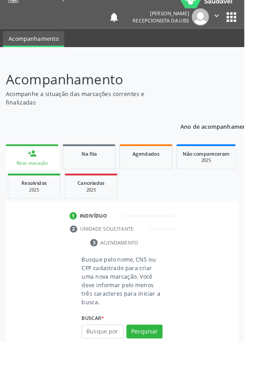
scroll to position [23, 0]
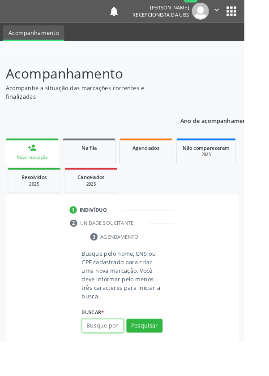
click at [118, 357] on input "text" at bounding box center [113, 357] width 46 height 15
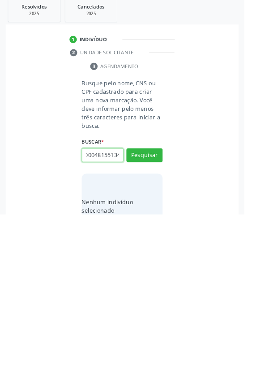
scroll to position [0, 16]
type input "898000481551346"
click at [173, 308] on button "Pesquisar" at bounding box center [159, 310] width 40 height 15
type input "898000481551346"
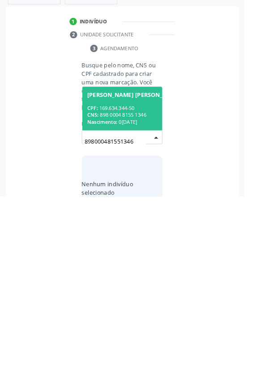
scroll to position [70, 0]
click at [137, 282] on div "CNS: 898 0004 8155 1346" at bounding box center [148, 286] width 104 height 8
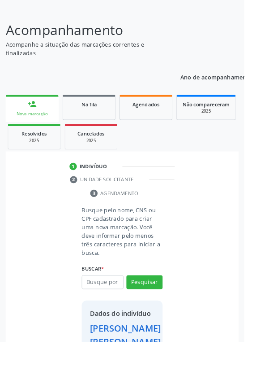
scroll to position [66, 0]
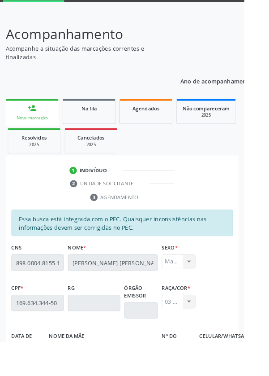
scroll to position [213, 0]
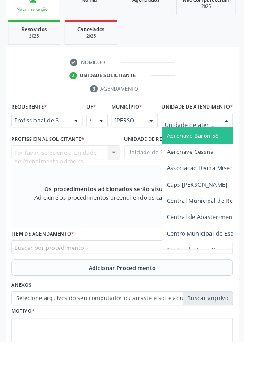
scroll to position [205, 0]
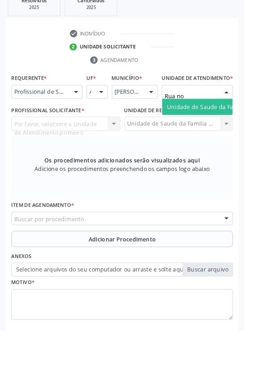
type input "Rua nov"
click at [238, 134] on span "Unidade de Saude da Familia Rua [GEOGRAPHIC_DATA]" at bounding box center [267, 129] width 166 height 9
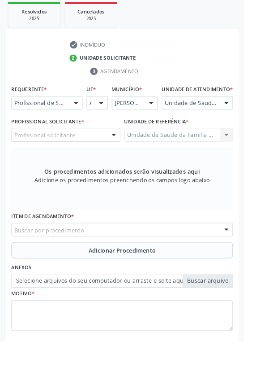
click at [102, 150] on div "Profissional solicitante" at bounding box center [73, 148] width 120 height 15
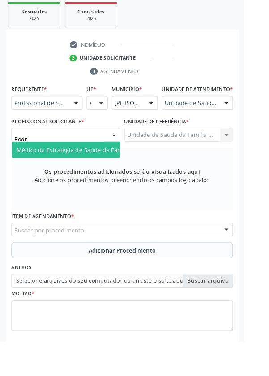
type input "Rodri"
click at [109, 169] on span "Médico da Estratégia de Saúde da Família - [PERSON_NAME]" at bounding box center [109, 164] width 182 height 9
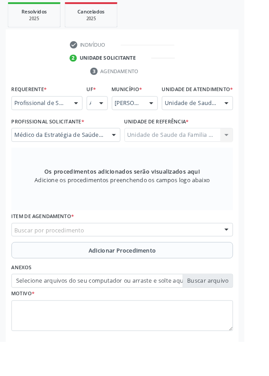
click at [163, 255] on div "Buscar por procedimento" at bounding box center [135, 252] width 244 height 15
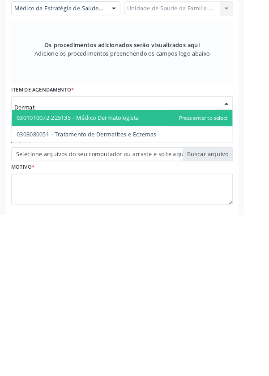
type input "Dermato"
click at [143, 273] on span "0301010072-225135 - Médico Dermatologista" at bounding box center [85, 268] width 135 height 9
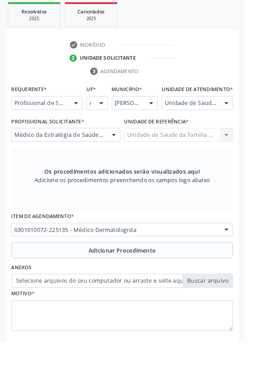
click at [190, 279] on button "Adicionar Procedimento" at bounding box center [135, 275] width 244 height 18
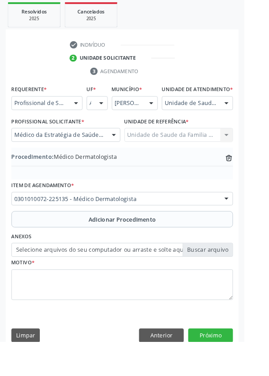
scroll to position [187, 0]
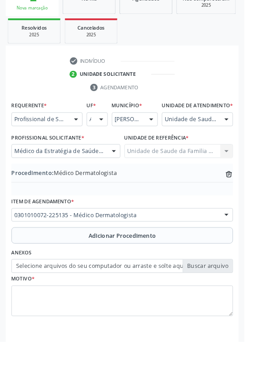
click at [238, 300] on label "Selecione arquivos do seu computador ou arraste e solte aqui" at bounding box center [135, 292] width 244 height 15
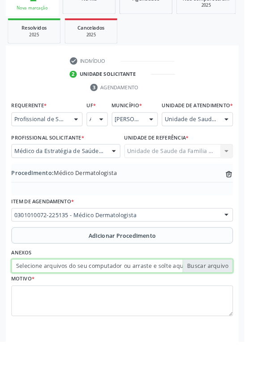
click at [238, 300] on input "Selecione arquivos do seu computador ou arraste e solte aqui" at bounding box center [135, 292] width 244 height 15
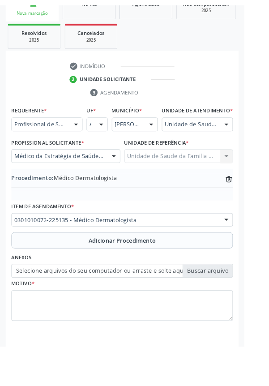
scroll to position [175, 0]
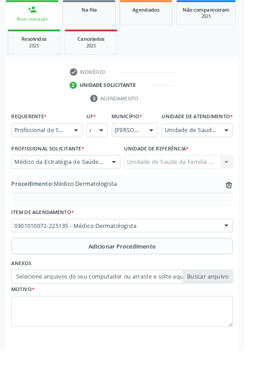
type input "C:\fakepath\17592342909827719929428472844458.jpg"
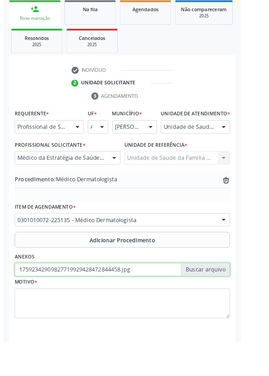
scroll to position [187, 0]
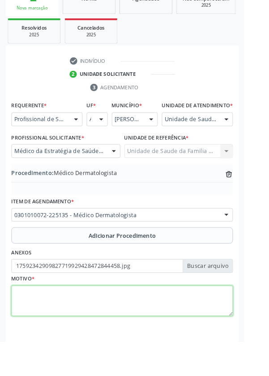
click at [87, 333] on textarea at bounding box center [135, 331] width 244 height 34
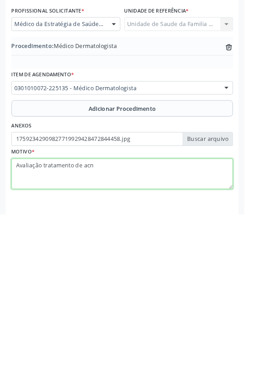
type textarea "Avaliação tratamento de acne"
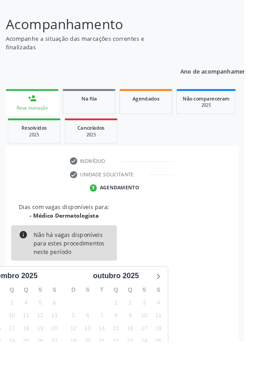
scroll to position [74, 0]
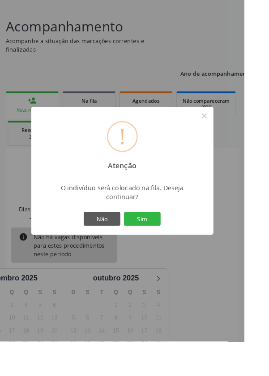
click at [177, 248] on button "Sim" at bounding box center [157, 240] width 40 height 15
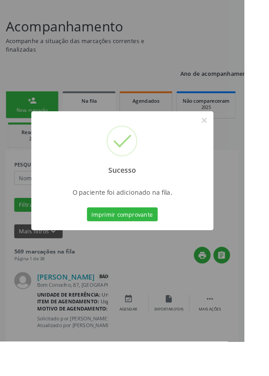
scroll to position [0, 0]
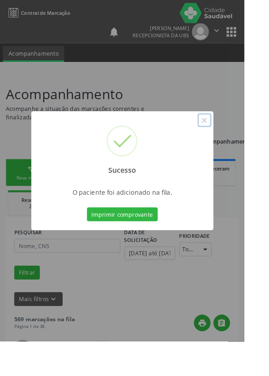
click at [233, 140] on button "×" at bounding box center [225, 132] width 15 height 15
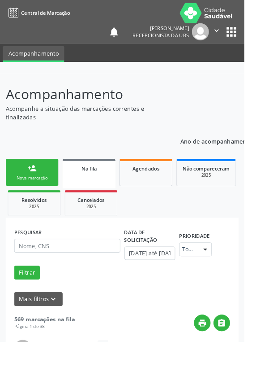
click at [34, 196] on div "Nova marcação" at bounding box center [35, 195] width 45 height 7
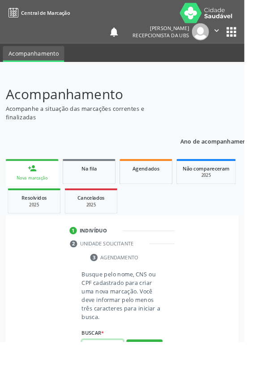
click at [117, 375] on input "text" at bounding box center [113, 380] width 46 height 15
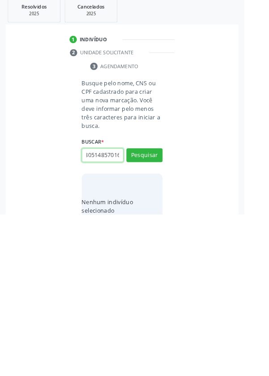
scroll to position [0, 16]
type input "702805148570168"
click at [171, 311] on button "Pesquisar" at bounding box center [159, 310] width 40 height 15
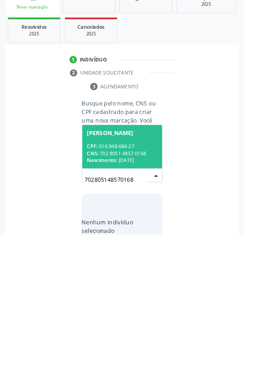
scroll to position [70, 0]
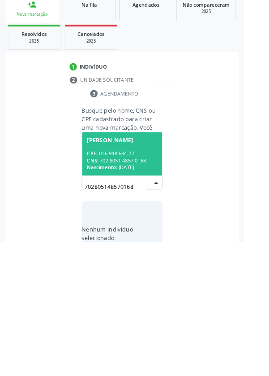
click at [151, 275] on div "CPF: 016.948.684-27" at bounding box center [135, 279] width 78 height 8
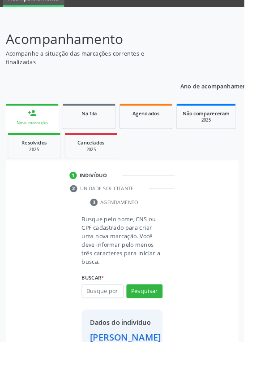
scroll to position [52, 0]
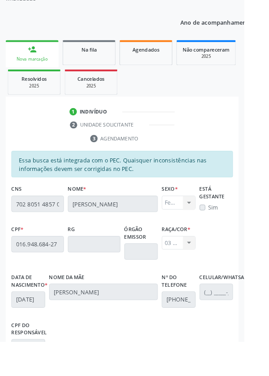
scroll to position [213, 0]
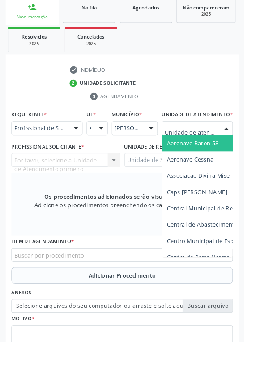
scroll to position [204, 0]
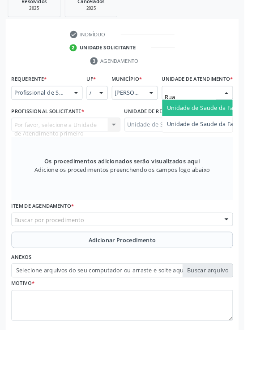
type input "Rua n"
click at [236, 135] on span "Unidade de Saude da Familia Rua [GEOGRAPHIC_DATA]" at bounding box center [267, 130] width 166 height 9
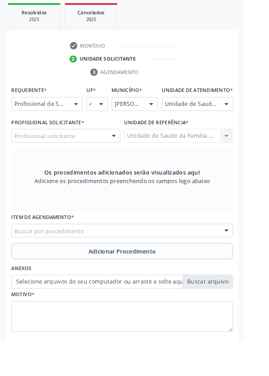
click at [101, 151] on div "Profissional solicitante" at bounding box center [73, 149] width 120 height 15
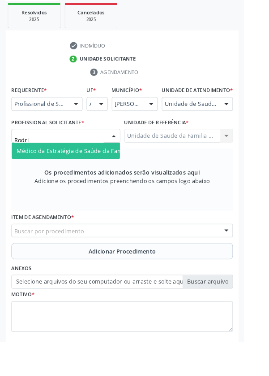
type input "Rodrig"
click at [100, 170] on span "Médico da Estratégia de Saúde da Família - [PERSON_NAME]" at bounding box center [109, 165] width 182 height 9
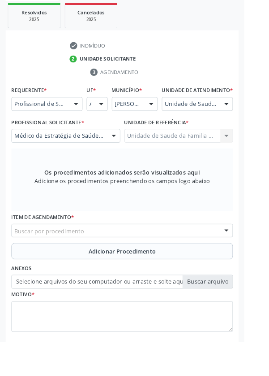
click at [196, 257] on div "Buscar por procedimento" at bounding box center [135, 253] width 244 height 15
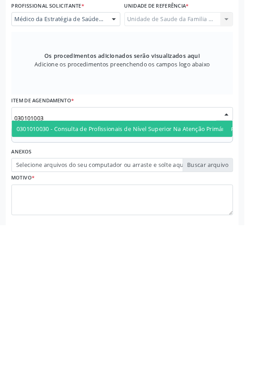
type input "0301010030"
click at [199, 274] on span "0301010030 - Consulta de Profissionais de Nível Superior Na Atenção Primária ([…" at bounding box center [163, 269] width 290 height 9
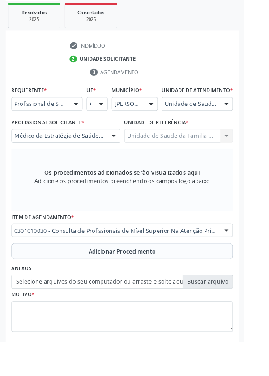
click at [185, 281] on button "Adicionar Procedimento" at bounding box center [135, 276] width 244 height 18
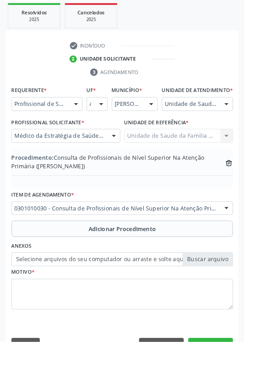
scroll to position [196, 0]
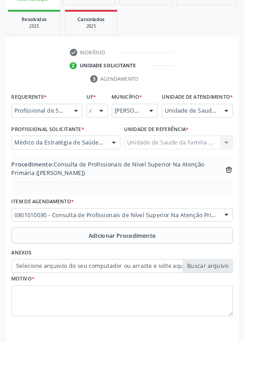
click at [238, 300] on label "Selecione arquivos do seu computador ou arraste e solte aqui" at bounding box center [135, 292] width 244 height 15
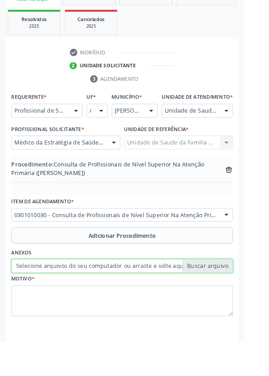
click at [238, 300] on input "Selecione arquivos do seu computador ou arraste e solte aqui" at bounding box center [135, 292] width 244 height 15
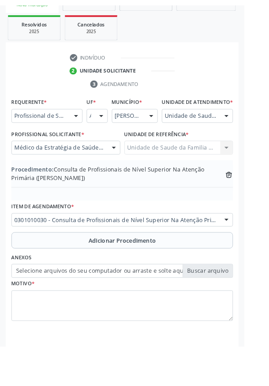
scroll to position [184, 0]
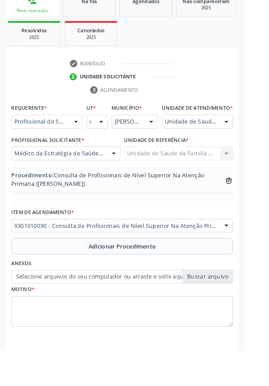
type input "C:\fakepath\17592344213325055579821289856037.jpg"
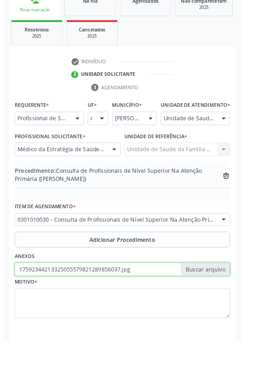
scroll to position [196, 0]
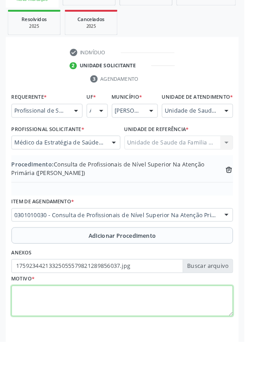
click at [117, 331] on textarea at bounding box center [135, 331] width 244 height 34
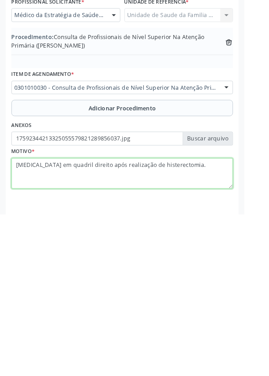
type textarea "[MEDICAL_DATA] em quadril direito após realização de histerectomia."
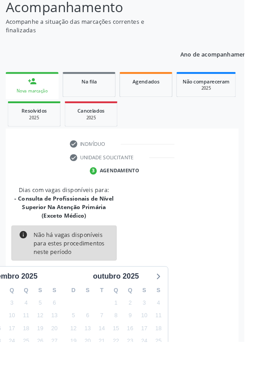
scroll to position [93, 0]
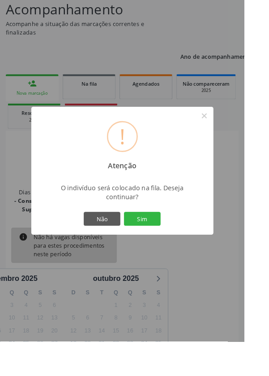
click at [177, 248] on button "Sim" at bounding box center [157, 240] width 40 height 15
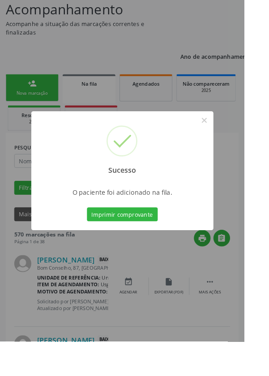
scroll to position [0, 0]
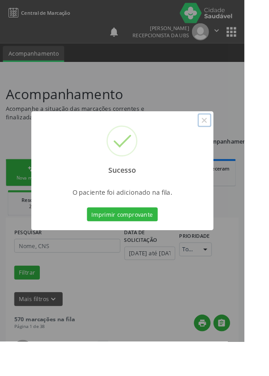
click at [233, 140] on button "×" at bounding box center [225, 132] width 15 height 15
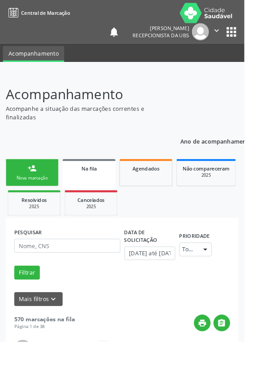
click at [40, 190] on link "person_add Nova marcação" at bounding box center [35, 190] width 58 height 30
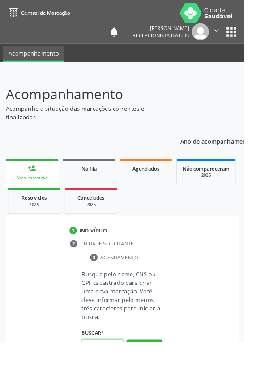
click at [120, 375] on input "text" at bounding box center [113, 380] width 46 height 15
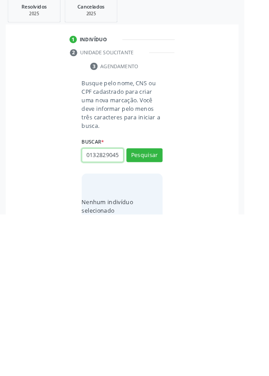
scroll to position [0, 2]
type input "01328290450"
click at [173, 308] on button "Pesquisar" at bounding box center [159, 310] width 40 height 15
type input "01328290450"
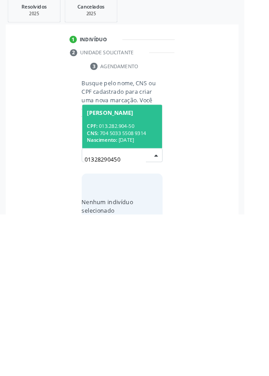
click at [163, 290] on div "Nascimento: [DATE]" at bounding box center [135, 294] width 78 height 8
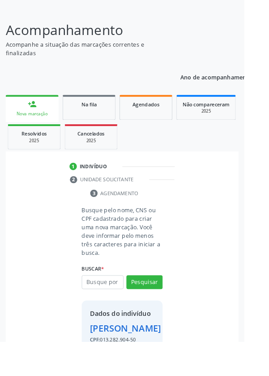
scroll to position [52, 0]
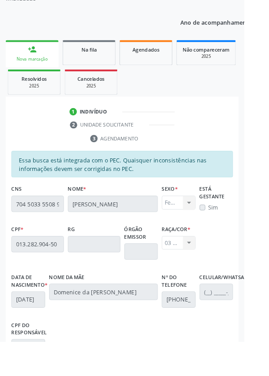
scroll to position [213, 0]
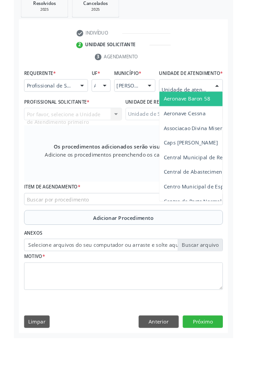
scroll to position [212, 0]
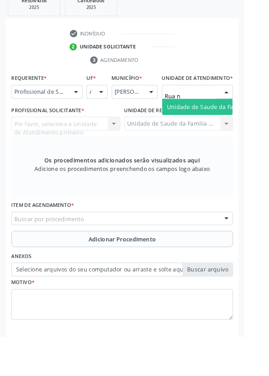
type input "Rua no"
click at [238, 127] on span "Unidade de Saude da Familia Rua [GEOGRAPHIC_DATA]" at bounding box center [267, 122] width 166 height 9
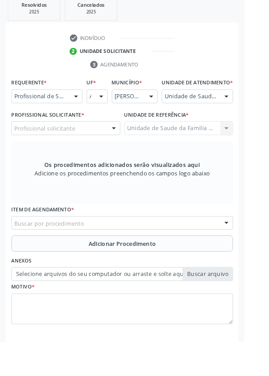
click at [99, 149] on div "Profissional solicitante" at bounding box center [73, 141] width 120 height 15
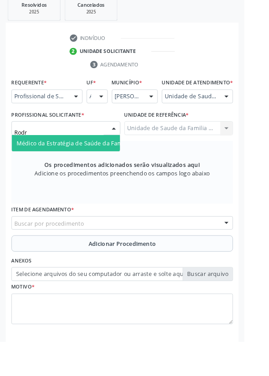
type input "Rodri"
click at [99, 162] on span "Médico da Estratégia de Saúde da Família - [PERSON_NAME]" at bounding box center [109, 157] width 182 height 9
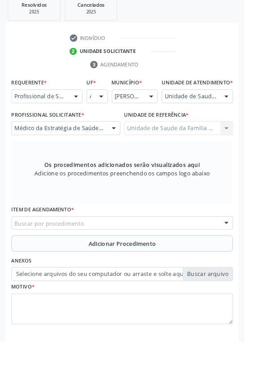
click at [158, 251] on div "Buscar por procedimento" at bounding box center [135, 245] width 244 height 15
click at [147, 253] on div "Buscar por procedimento" at bounding box center [135, 245] width 244 height 15
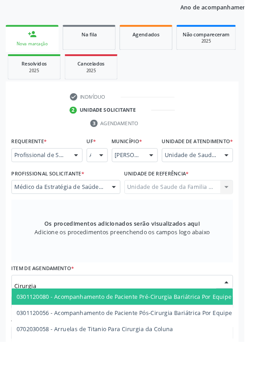
scroll to position [146, 0]
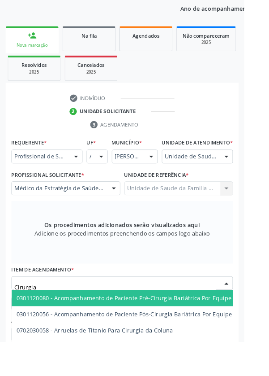
click at [70, 320] on input "Cirurgia" at bounding box center [127, 316] width 223 height 18
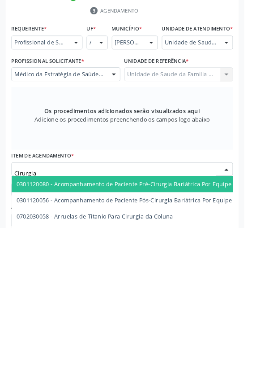
scroll to position [180, 0]
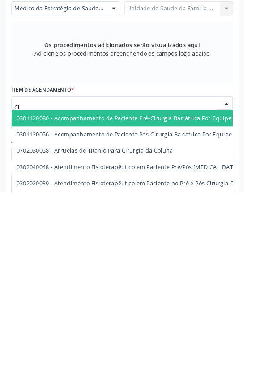
type input "C"
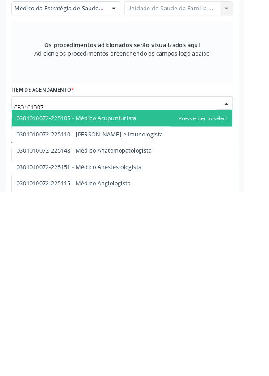
type input "0301010072"
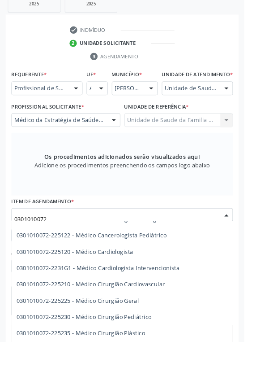
scroll to position [138, 0]
click at [157, 337] on span "0301010072-225225 - Médico Cirurgião Geral" at bounding box center [134, 330] width 243 height 18
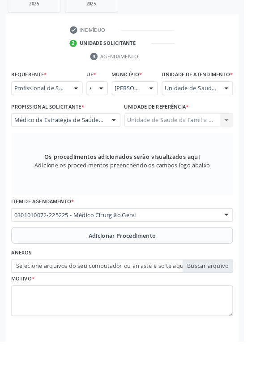
click at [180, 266] on button "Adicionar Procedimento" at bounding box center [135, 259] width 244 height 18
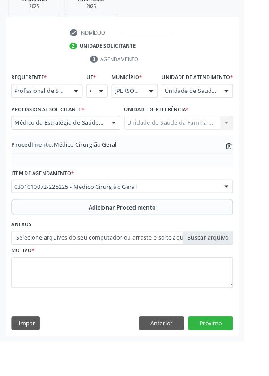
scroll to position [187, 0]
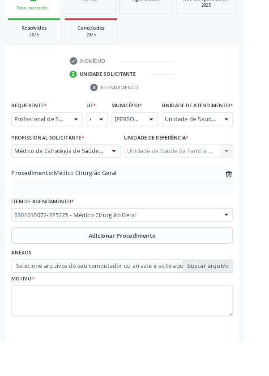
click at [226, 294] on label "Selecione arquivos do seu computador ou arraste e solte aqui" at bounding box center [135, 292] width 244 height 15
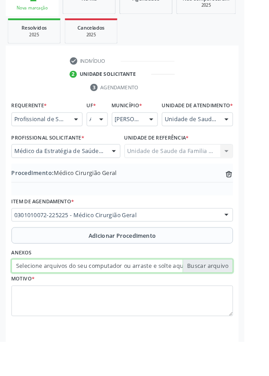
click at [226, 294] on input "Selecione arquivos do seu computador ou arraste e solte aqui" at bounding box center [135, 292] width 244 height 15
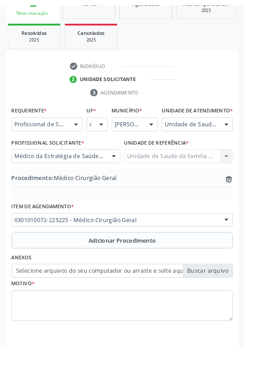
scroll to position [175, 0]
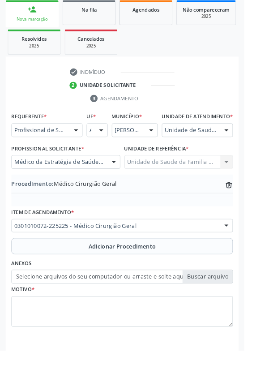
type input "C:\fakepath\17592348720441258936421704330036.jpg"
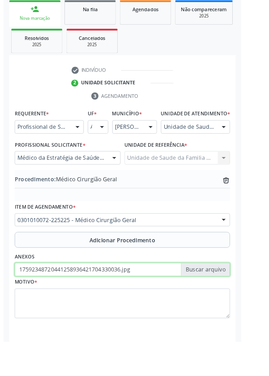
scroll to position [187, 0]
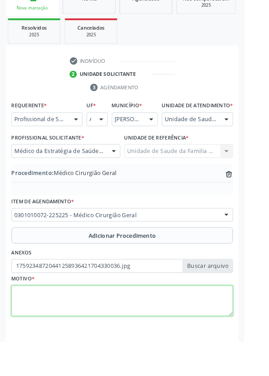
click at [80, 339] on textarea at bounding box center [135, 331] width 244 height 34
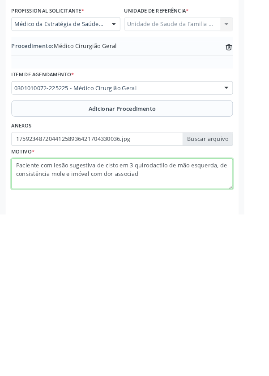
type textarea "Paciente com lesão sugestiva de cisto em 3 quirodactilo de mão esquerda, de con…"
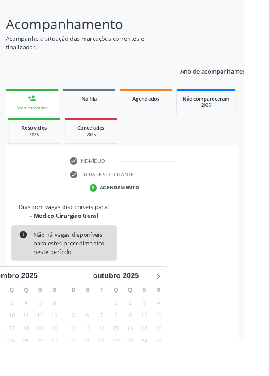
scroll to position [74, 0]
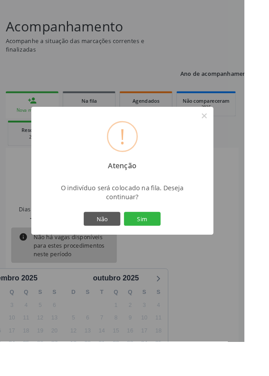
click at [177, 248] on button "Sim" at bounding box center [157, 240] width 40 height 15
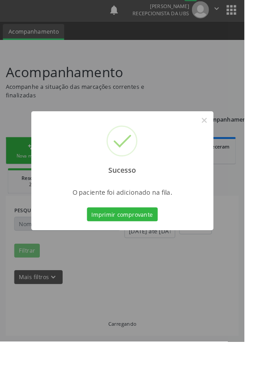
scroll to position [0, 0]
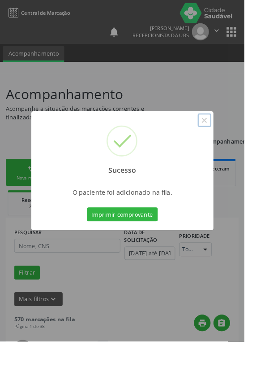
click at [233, 140] on button "×" at bounding box center [225, 132] width 15 height 15
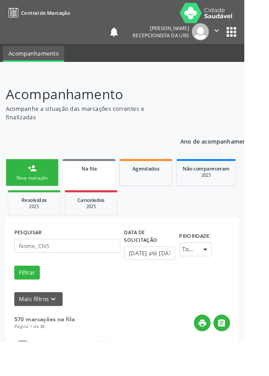
click at [37, 189] on div "person_add" at bounding box center [35, 185] width 10 height 10
click at [35, 182] on div "person_add" at bounding box center [35, 185] width 10 height 10
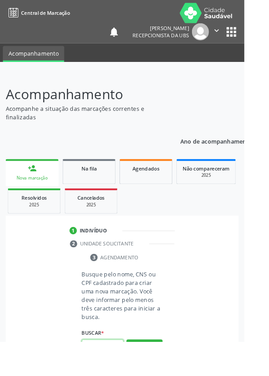
click at [116, 375] on input "text" at bounding box center [113, 380] width 46 height 15
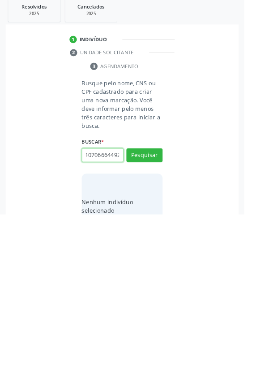
scroll to position [0, 16]
type input "702407066644929"
click at [165, 308] on button "Pesquisar" at bounding box center [159, 310] width 40 height 15
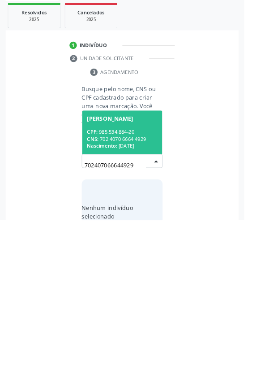
scroll to position [70, 0]
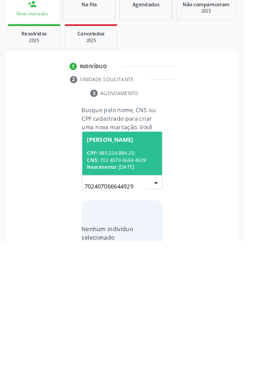
click at [147, 263] on div "[PERSON_NAME]" at bounding box center [121, 263] width 51 height 7
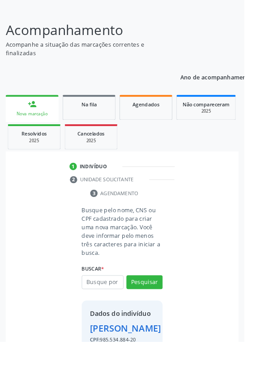
scroll to position [66, 0]
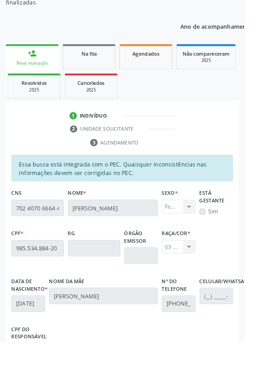
scroll to position [213, 0]
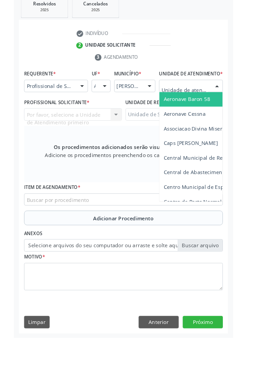
scroll to position [208, 0]
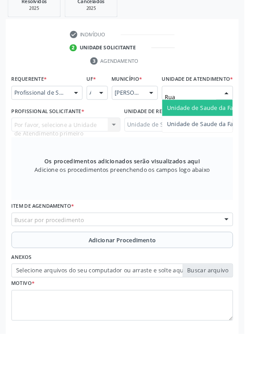
type input "Rua n"
click at [240, 131] on span "Unidade de Saude da Familia Rua [GEOGRAPHIC_DATA]" at bounding box center [267, 126] width 166 height 9
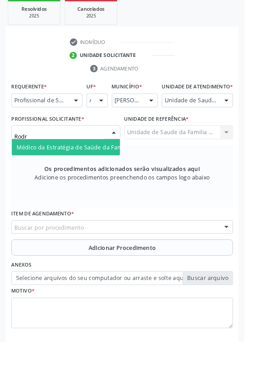
type input "Rodri"
click at [108, 159] on input "Rodri" at bounding box center [65, 150] width 99 height 18
click at [91, 166] on span "Médico da Estratégia de Saúde da Família - [PERSON_NAME]" at bounding box center [109, 161] width 182 height 9
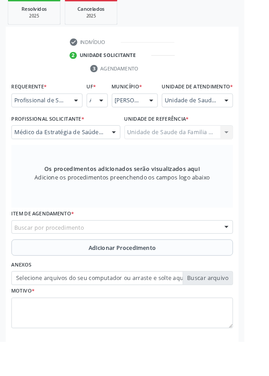
click at [174, 257] on div "Buscar por procedimento" at bounding box center [135, 249] width 244 height 15
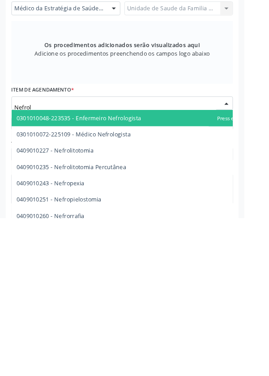
type input "Nefrolo"
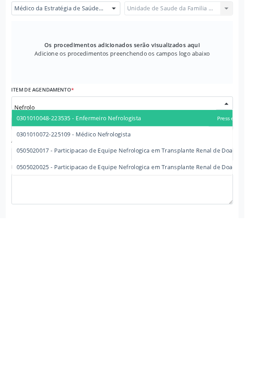
click at [138, 288] on span "0301010072-225109 - Médico Nefrologista" at bounding box center [81, 283] width 126 height 9
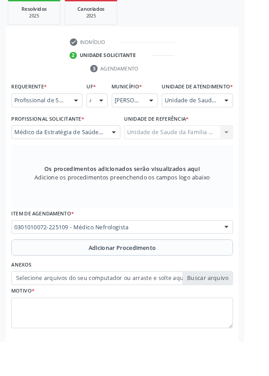
click at [152, 276] on span "Adicionar Procedimento" at bounding box center [135, 272] width 74 height 9
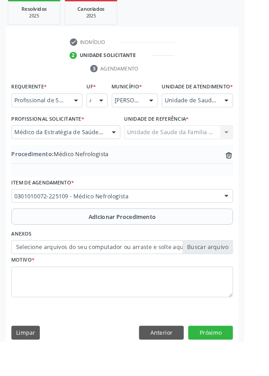
scroll to position [187, 0]
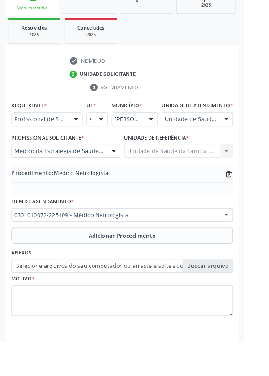
click at [226, 299] on label "Selecione arquivos do seu computador ou arraste e solte aqui" at bounding box center [135, 292] width 244 height 15
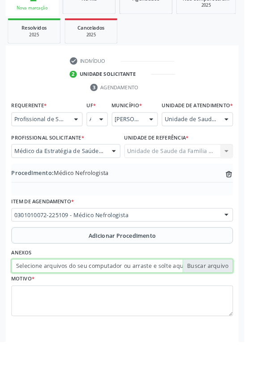
click at [226, 299] on input "Selecione arquivos do seu computador ou arraste e solte aqui" at bounding box center [135, 292] width 244 height 15
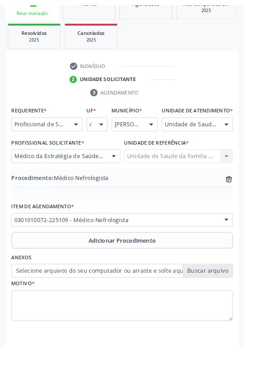
scroll to position [175, 0]
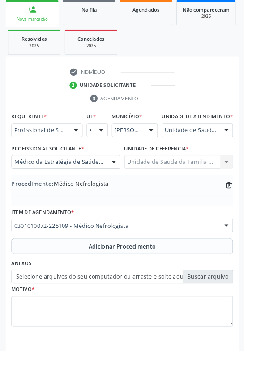
type input "C:\fakepath\17592350651106627009529013554998.jpg"
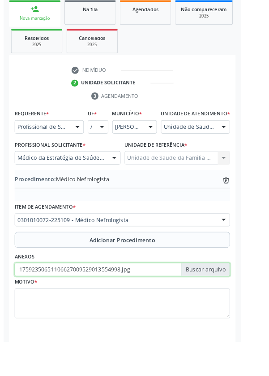
scroll to position [187, 0]
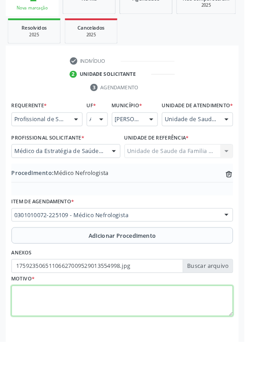
click at [135, 332] on textarea at bounding box center [135, 331] width 244 height 34
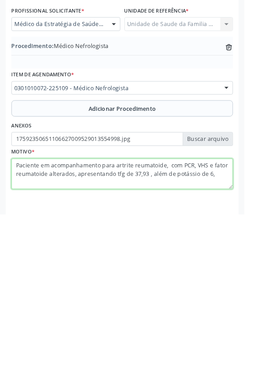
type textarea "Paciente em acompanhamento para artrite reumatoide, com PCR, VHS e fator reumat…"
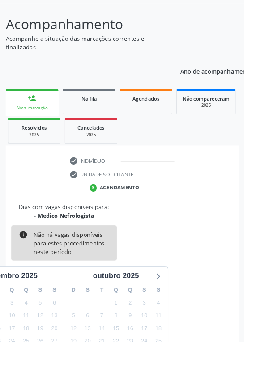
scroll to position [74, 0]
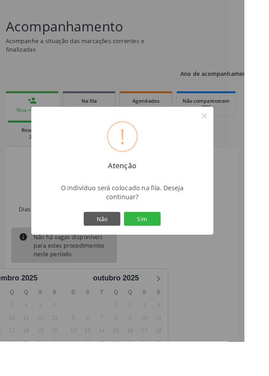
click at [177, 248] on button "Sim" at bounding box center [157, 240] width 40 height 15
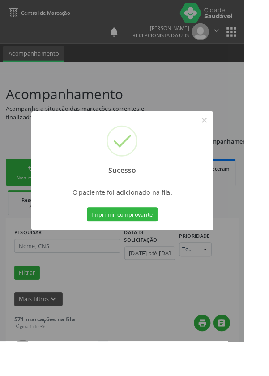
scroll to position [13, 0]
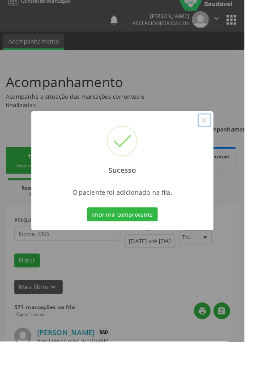
click at [233, 140] on button "×" at bounding box center [225, 132] width 15 height 15
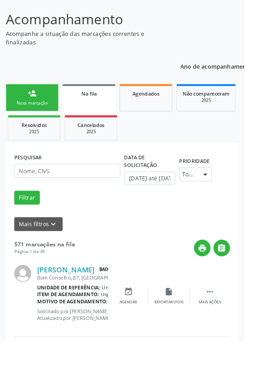
scroll to position [83, 0]
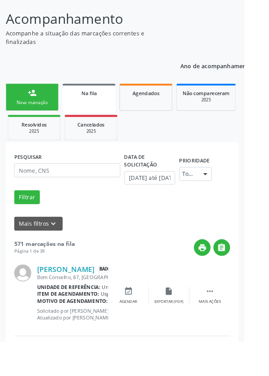
click at [269, 156] on html "Central de Marcação notifications [PERSON_NAME] Recepcionista da UBS  Configur…" at bounding box center [134, 105] width 269 height 376
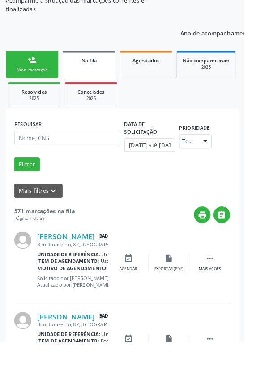
scroll to position [119, 0]
click at [32, 70] on div "person_add" at bounding box center [35, 66] width 10 height 10
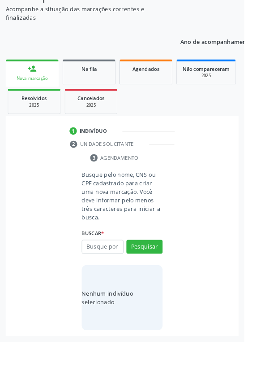
scroll to position [23, 0]
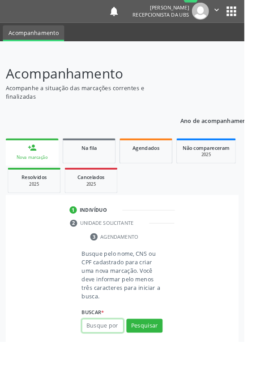
click at [119, 354] on input "text" at bounding box center [113, 357] width 46 height 15
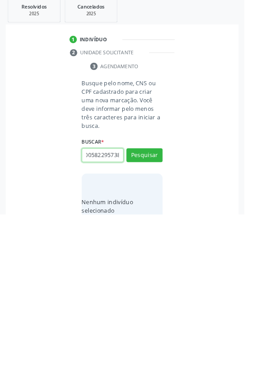
scroll to position [0, 16]
type input "702005822957383"
click at [173, 305] on button "Pesquisar" at bounding box center [159, 310] width 40 height 15
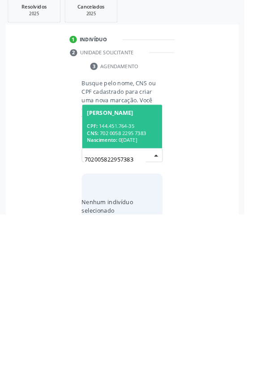
click at [143, 283] on div "CNS: 702 0058 2295 7383" at bounding box center [135, 286] width 78 height 8
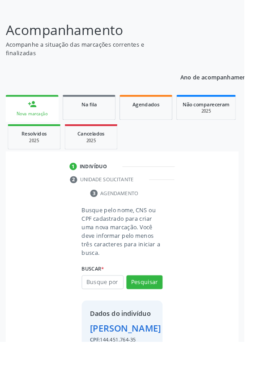
scroll to position [52, 0]
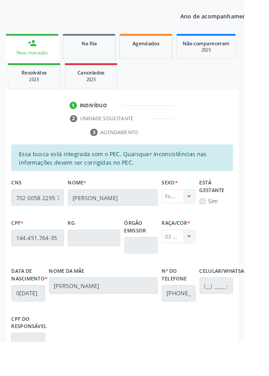
scroll to position [213, 0]
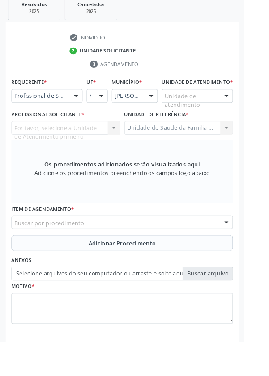
scroll to position [173, 0]
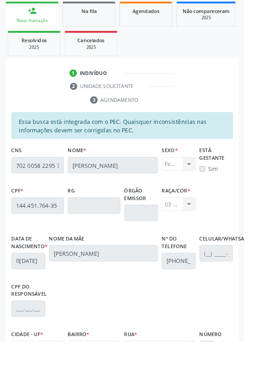
click at [226, 185] on div "Sim" at bounding box center [238, 185] width 37 height 9
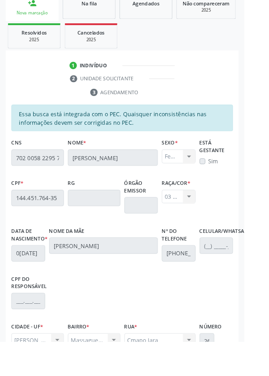
scroll to position [204, 0]
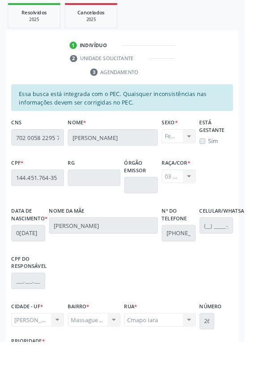
click at [233, 162] on div "Está gestante Sim" at bounding box center [239, 150] width 42 height 44
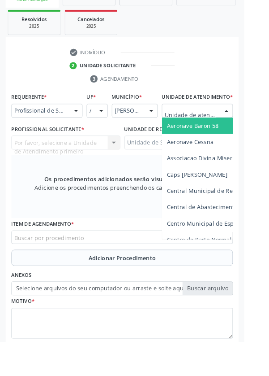
scroll to position [208, 0]
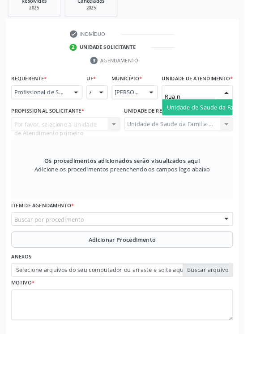
type input "Rua no"
click at [230, 131] on span "Unidade de Saude da Familia Rua [GEOGRAPHIC_DATA]" at bounding box center [267, 126] width 166 height 9
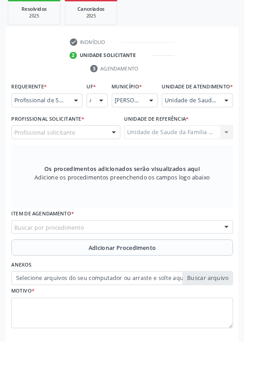
click at [111, 153] on div "Profissional solicitante" at bounding box center [73, 145] width 120 height 15
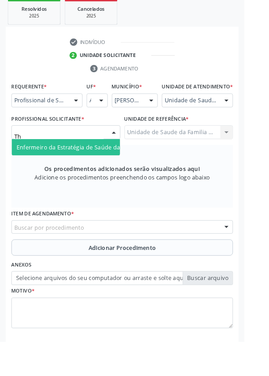
type input "Tha"
click at [107, 166] on span "Enfermeiro da Estratégia de Saúde da Família - [PERSON_NAME]" at bounding box center [115, 161] width 194 height 9
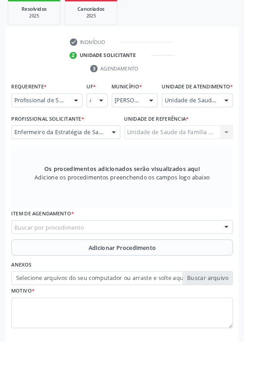
click at [164, 253] on div "Buscar por procedimento" at bounding box center [135, 249] width 244 height 15
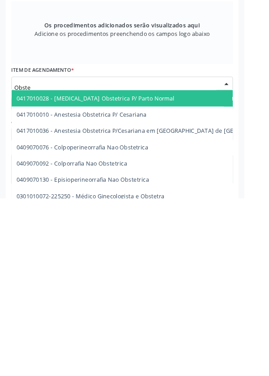
scroll to position [221, 0]
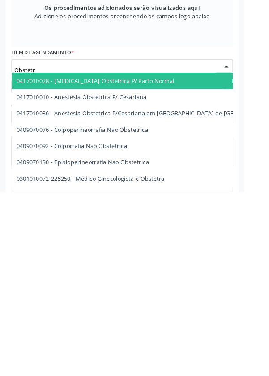
type input "Obstetri"
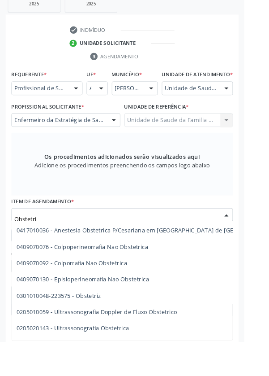
scroll to position [48, 0]
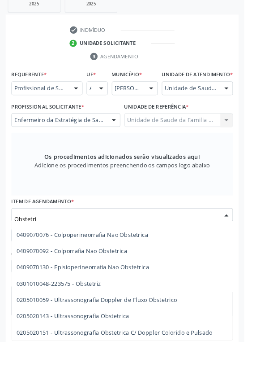
click at [130, 352] on span "0205020143 - Ultrassonografia Obstetrica" at bounding box center [80, 347] width 124 height 9
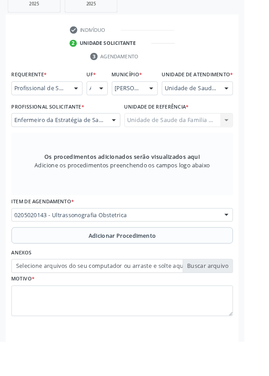
click at [165, 261] on button "Adicionar Procedimento" at bounding box center [135, 259] width 244 height 18
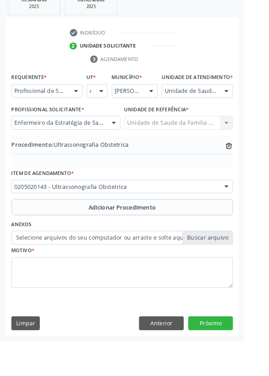
scroll to position [187, 0]
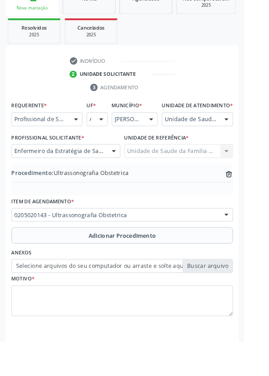
click at [229, 300] on label "Selecione arquivos do seu computador ou arraste e solte aqui" at bounding box center [135, 292] width 244 height 15
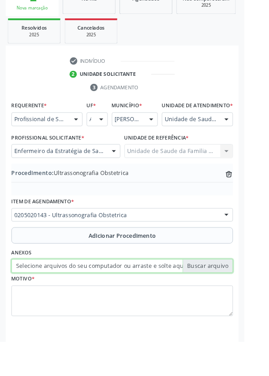
click at [229, 300] on input "Selecione arquivos do seu computador ou arraste e solte aqui" at bounding box center [135, 292] width 244 height 15
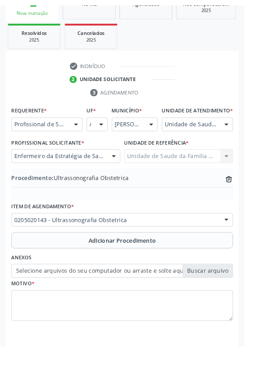
scroll to position [175, 0]
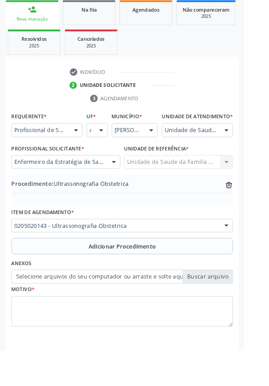
type input "C:\fakepath\17592355531178469055469762566281.jpg"
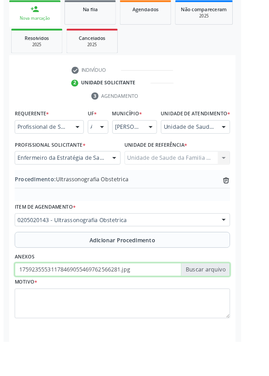
scroll to position [187, 0]
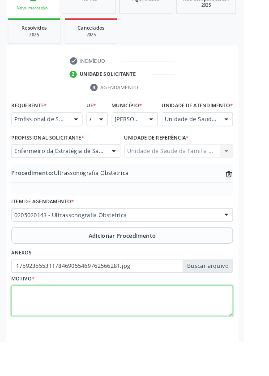
click at [73, 331] on textarea at bounding box center [135, 331] width 244 height 34
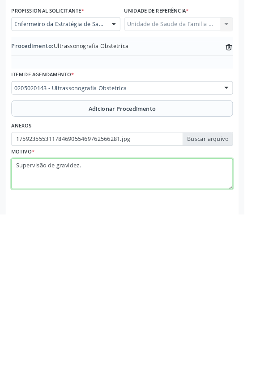
type textarea "Supervisão de gravidez."
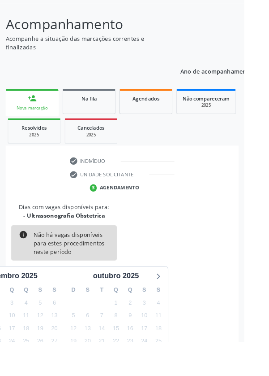
scroll to position [74, 0]
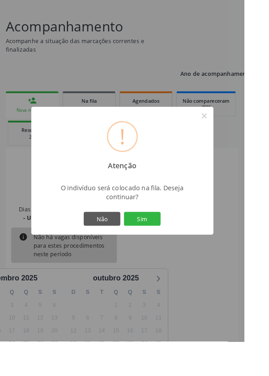
click at [177, 248] on button "Sim" at bounding box center [157, 240] width 40 height 15
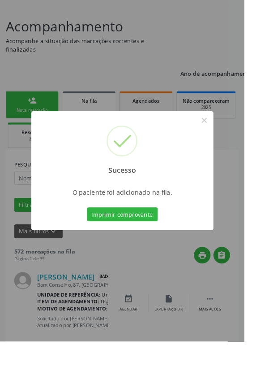
scroll to position [0, 0]
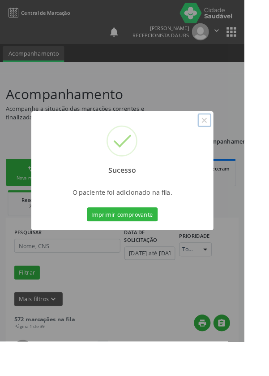
click at [233, 140] on button "×" at bounding box center [225, 132] width 15 height 15
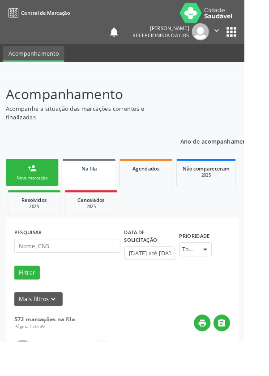
click at [43, 191] on link "person_add Nova marcação" at bounding box center [35, 190] width 58 height 30
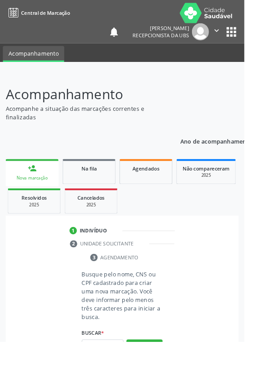
click at [35, 192] on div "Nova marcação" at bounding box center [36, 195] width 46 height 7
click at [131, 375] on input "text" at bounding box center [113, 380] width 46 height 15
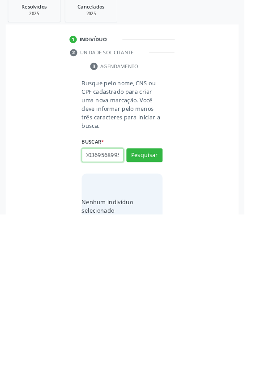
scroll to position [0, 16]
type input "705003695689957"
click at [173, 308] on button "Pesquisar" at bounding box center [159, 310] width 40 height 15
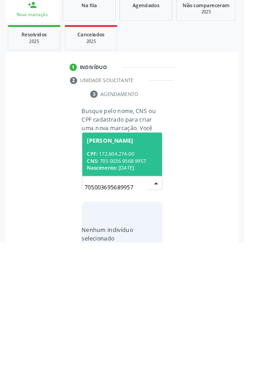
scroll to position [70, 0]
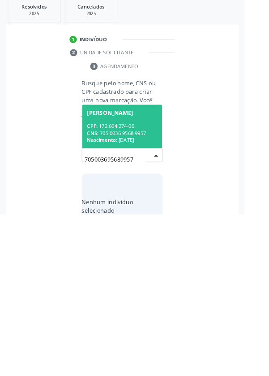
click at [152, 280] on div "CPF: 172.604.274-00" at bounding box center [135, 279] width 78 height 8
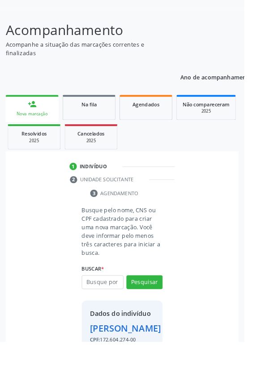
scroll to position [52, 0]
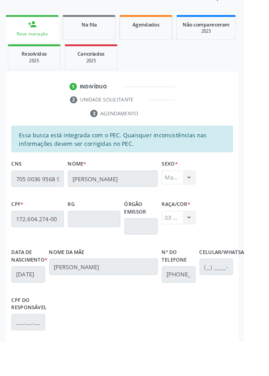
scroll to position [213, 0]
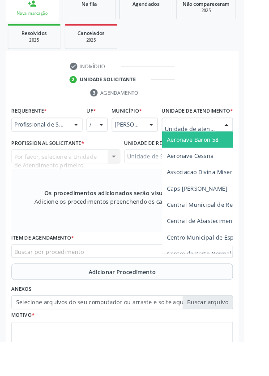
scroll to position [203, 0]
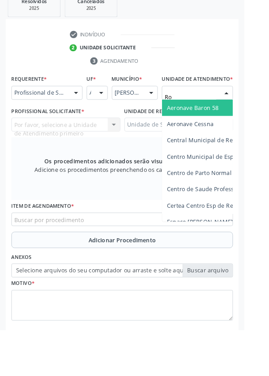
type input "R"
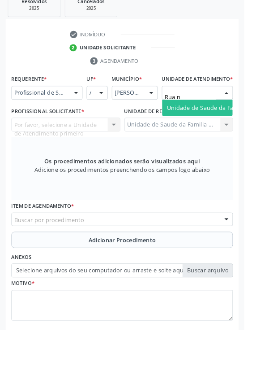
type input "Rua no"
click at [230, 134] on span "Unidade de Saude da Familia Rua [GEOGRAPHIC_DATA]" at bounding box center [267, 131] width 166 height 9
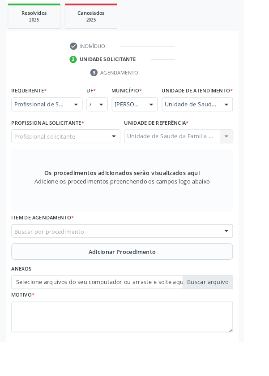
click at [87, 156] on div "Profissional solicitante" at bounding box center [73, 149] width 120 height 15
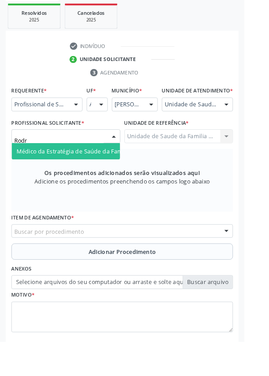
type input "Rodri"
click at [102, 170] on span "Médico da Estratégia de Saúde da Família - [PERSON_NAME]" at bounding box center [109, 166] width 182 height 9
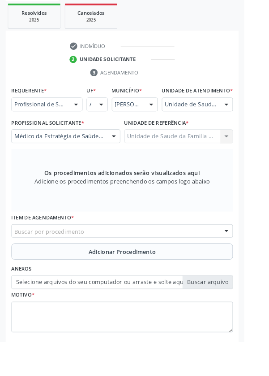
click at [193, 260] on div "Buscar por procedimento" at bounding box center [135, 254] width 244 height 15
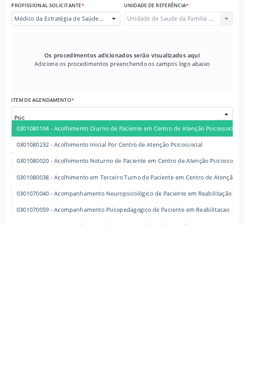
type input "Psicó"
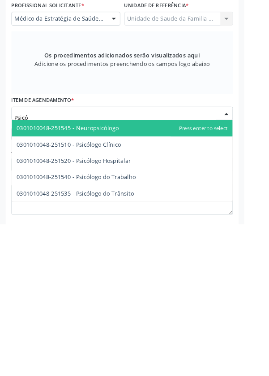
click at [122, 292] on span "0301010048-251510 - Psicólogo Clínico" at bounding box center [75, 288] width 115 height 9
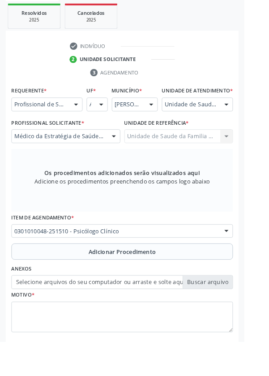
click at [182, 280] on button "Adicionar Procedimento" at bounding box center [135, 277] width 244 height 18
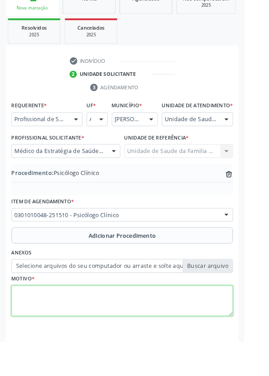
click at [82, 332] on textarea at bounding box center [135, 331] width 244 height 34
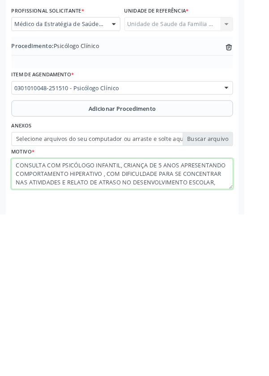
scroll to position [6, 0]
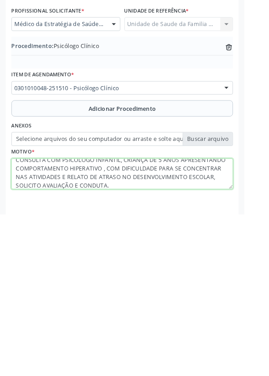
type textarea "CONSULTA COM PSICÓLOGO INFANTIL, CRIANÇA DE 5 ANOS APRESENTANDO COMPORTAMENTO H…"
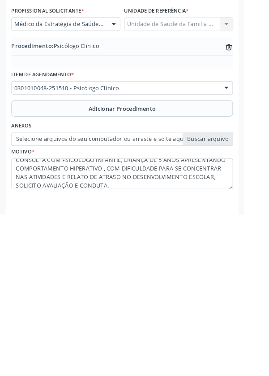
click at [239, 295] on label "Selecione arquivos do seu computador ou arraste e solte aqui" at bounding box center [135, 292] width 244 height 15
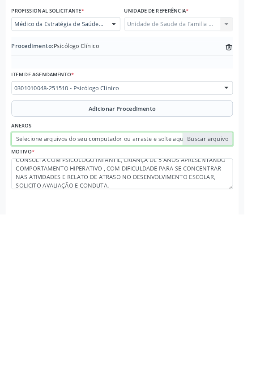
click at [239, 295] on input "Selecione arquivos do seu computador ou arraste e solte aqui" at bounding box center [135, 292] width 244 height 15
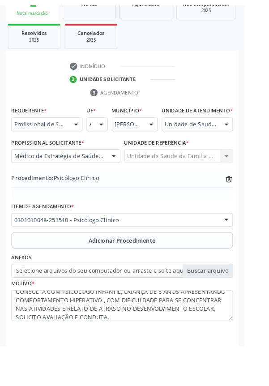
scroll to position [175, 0]
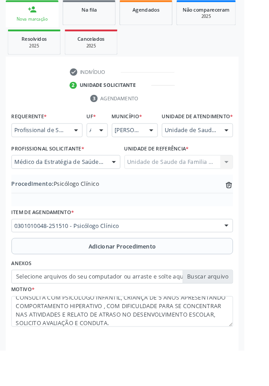
type input "C:\fakepath\17592358703936349778627702669489.jpg"
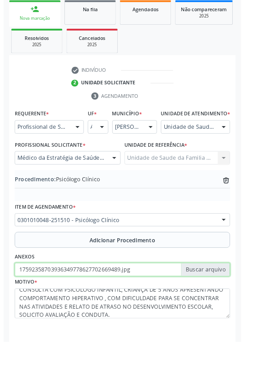
scroll to position [187, 0]
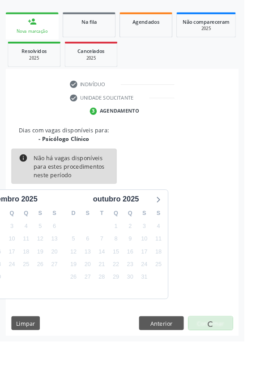
scroll to position [121, 0]
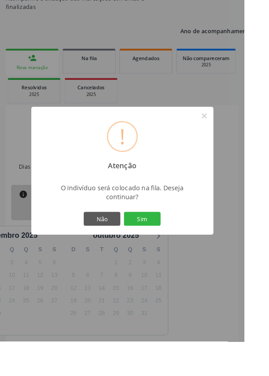
click at [177, 248] on button "Sim" at bounding box center [157, 240] width 40 height 15
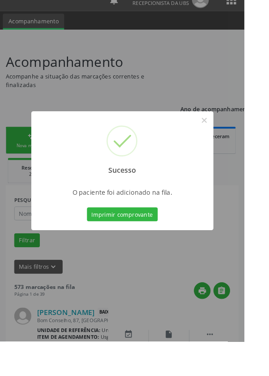
scroll to position [36, 0]
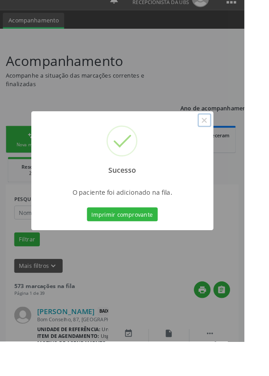
click at [233, 140] on button "×" at bounding box center [225, 132] width 15 height 15
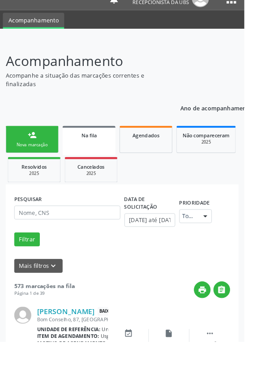
click at [32, 160] on div "Nova marcação" at bounding box center [35, 159] width 45 height 7
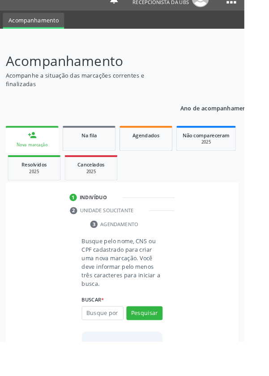
scroll to position [23, 0]
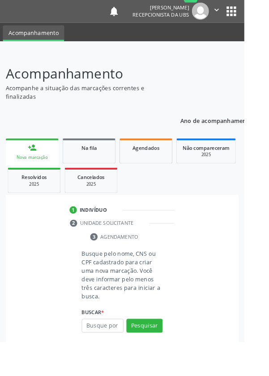
click at [86, 233] on div "1 Indivíduo" at bounding box center [135, 231] width 116 height 8
click at [127, 357] on input "text" at bounding box center [113, 357] width 46 height 15
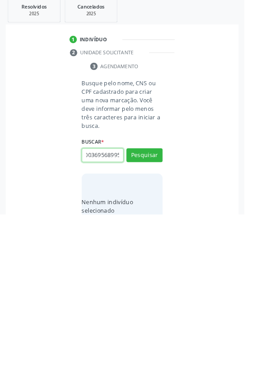
scroll to position [0, 16]
type input "705003695689957"
click at [168, 311] on button "Pesquisar" at bounding box center [159, 310] width 40 height 15
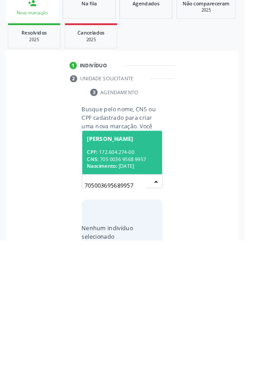
scroll to position [70, 0]
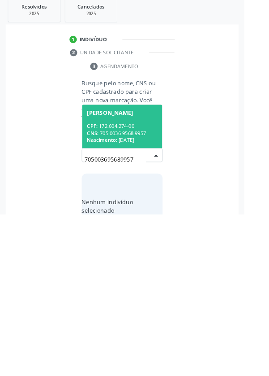
click at [140, 280] on div "CPF: 172.604.274-00" at bounding box center [135, 279] width 78 height 8
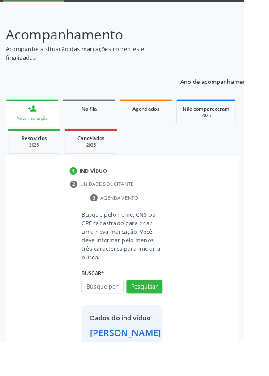
scroll to position [52, 0]
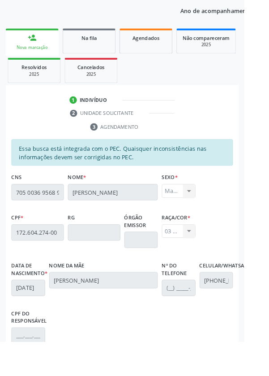
scroll to position [213, 0]
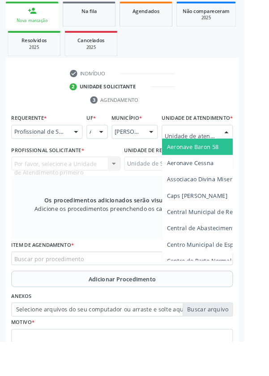
scroll to position [205, 0]
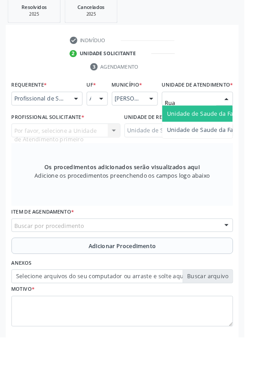
type input "Rua n"
click at [228, 134] on span "Unidade de Saude da Familia Rua [GEOGRAPHIC_DATA]" at bounding box center [267, 129] width 166 height 9
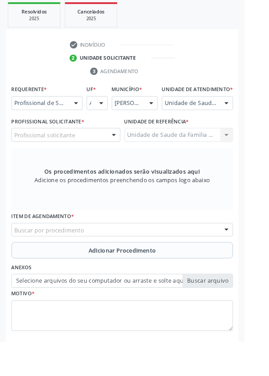
click at [99, 154] on div "Profissional solicitante" at bounding box center [73, 148] width 120 height 15
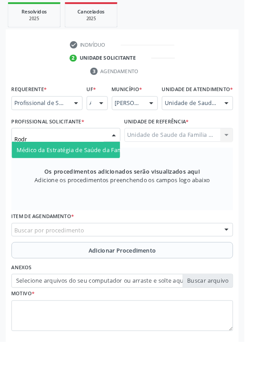
type input "Rodri"
click at [101, 169] on span "Médico da Estratégia de Saúde da Família - [PERSON_NAME]" at bounding box center [109, 164] width 182 height 9
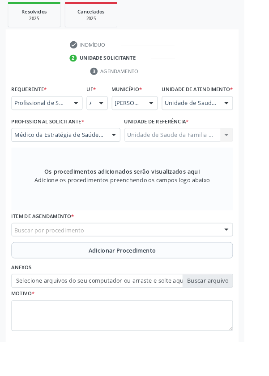
click at [166, 260] on div "Buscar por procedimento" at bounding box center [135, 252] width 244 height 15
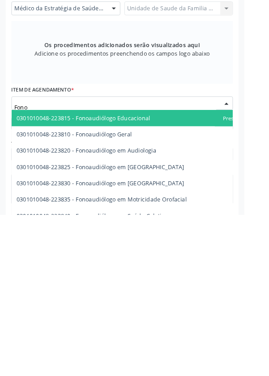
type input "Fonoa"
click at [137, 291] on span "0301010048-223810 - Fonoaudiólogo Geral" at bounding box center [81, 286] width 127 height 9
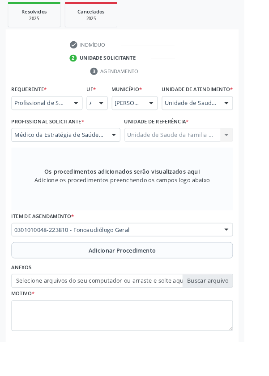
click at [157, 276] on button "Adicionar Procedimento" at bounding box center [135, 275] width 244 height 18
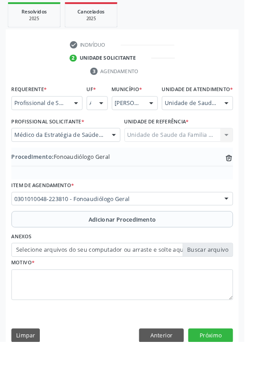
scroll to position [187, 0]
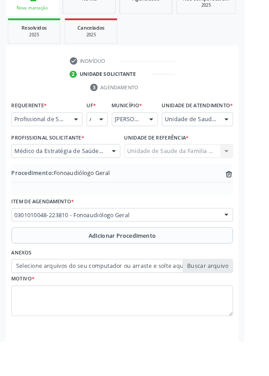
click at [227, 296] on label "Selecione arquivos do seu computador ou arraste e solte aqui" at bounding box center [135, 292] width 244 height 15
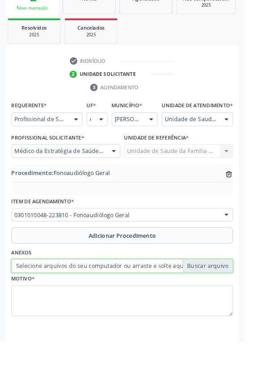
click at [227, 296] on input "Selecione arquivos do seu computador ou arraste e solte aqui" at bounding box center [135, 292] width 244 height 15
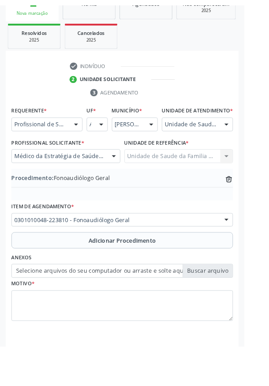
scroll to position [175, 0]
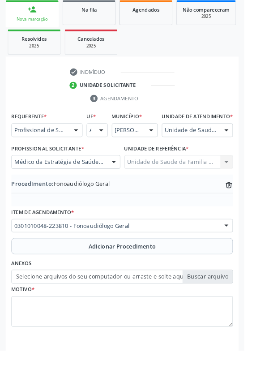
type input "C:\fakepath\17592360440175048834460760879002.jpg"
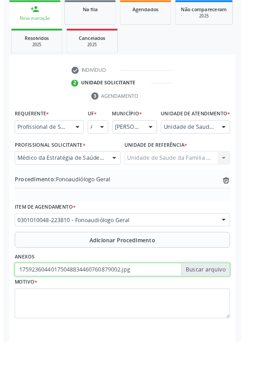
scroll to position [187, 0]
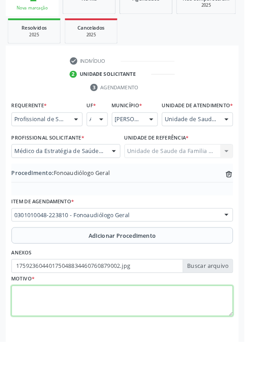
click at [167, 331] on textarea at bounding box center [135, 331] width 244 height 34
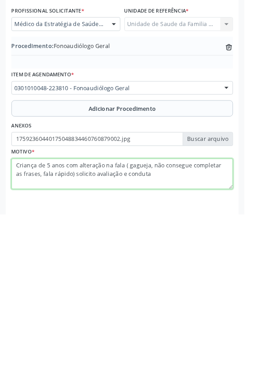
type textarea "Criança de 5 anos com alteração na fala ( gagueja, não consegue completar as fr…"
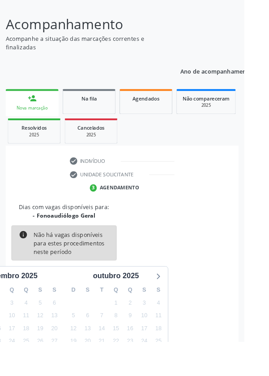
scroll to position [74, 0]
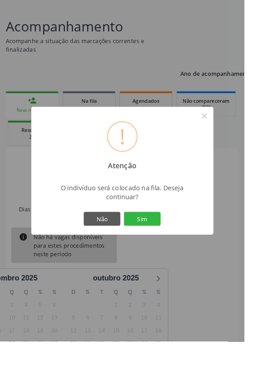
click at [177, 248] on button "Sim" at bounding box center [157, 240] width 40 height 15
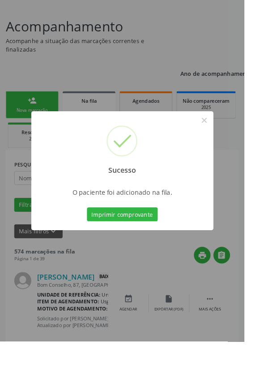
scroll to position [0, 0]
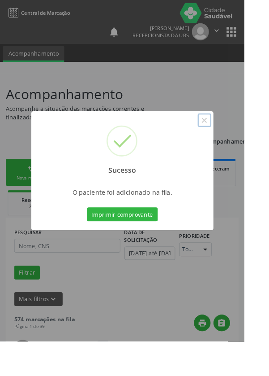
click at [233, 140] on button "×" at bounding box center [225, 132] width 15 height 15
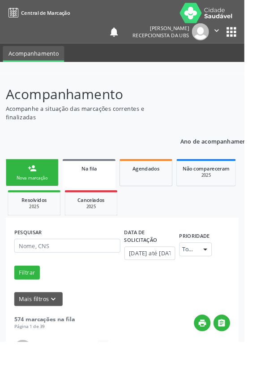
click at [28, 187] on link "person_add Nova marcação" at bounding box center [35, 190] width 58 height 30
click at [47, 190] on link "person_add Nova marcação" at bounding box center [35, 190] width 58 height 30
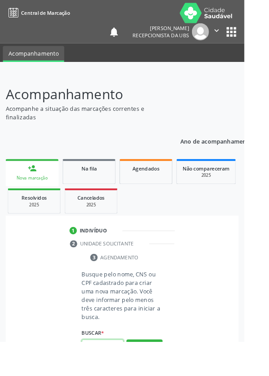
click at [116, 375] on input "text" at bounding box center [113, 380] width 46 height 15
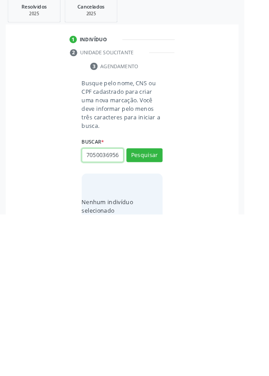
scroll to position [0, 2]
type input "70500369568"
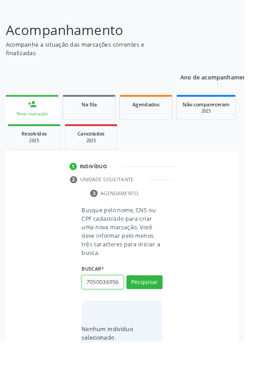
scroll to position [70, 0]
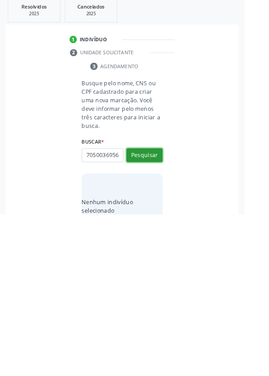
click at [169, 309] on button "Pesquisar" at bounding box center [159, 310] width 40 height 15
type input "70500369568"
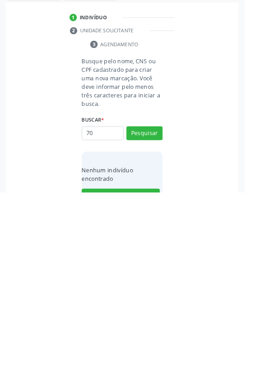
type input "7"
type input "705003695689957"
click at [165, 307] on button "Pesquisar" at bounding box center [159, 310] width 40 height 15
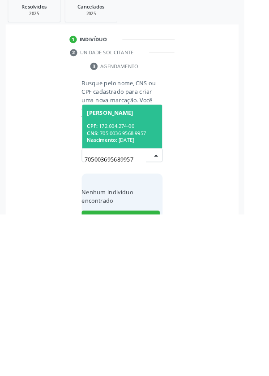
click at [150, 283] on div "CNS: 705 0036 9568 9957" at bounding box center [135, 286] width 78 height 8
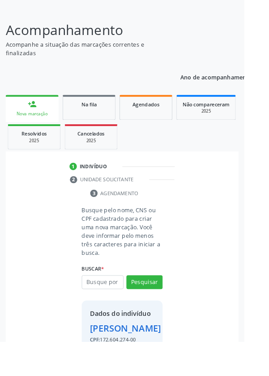
scroll to position [52, 0]
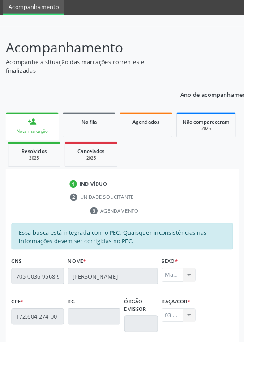
scroll to position [213, 0]
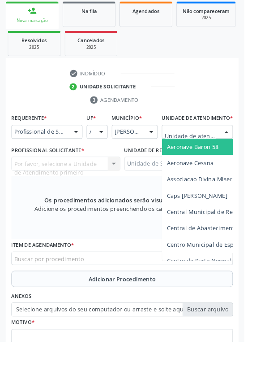
scroll to position [182, 0]
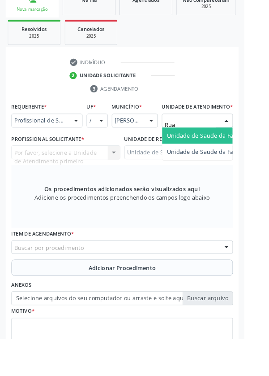
type input "Rua n"
click at [238, 156] on span "Unidade de Saude da Familia Rua [GEOGRAPHIC_DATA]" at bounding box center [267, 152] width 166 height 9
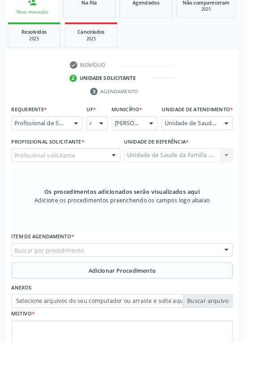
click at [119, 176] on div at bounding box center [125, 171] width 13 height 15
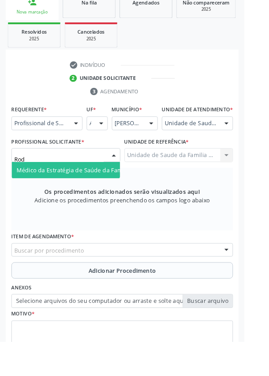
type input "Rodr"
click at [105, 191] on span "Médico da Estratégia de Saúde da Família - [PERSON_NAME]" at bounding box center [109, 187] width 182 height 9
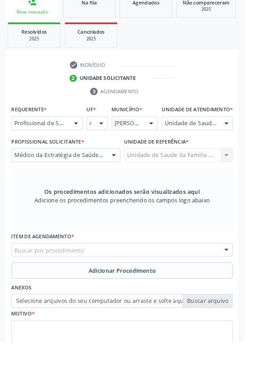
click at [172, 283] on div "Buscar por procedimento" at bounding box center [135, 275] width 244 height 15
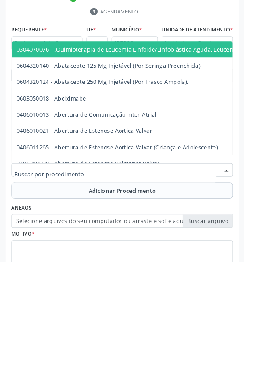
scroll to position [192, 0]
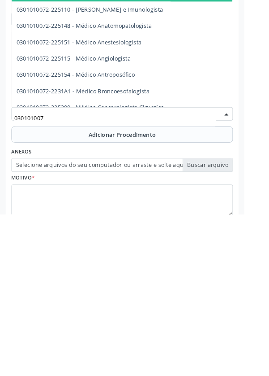
type input "0301010072"
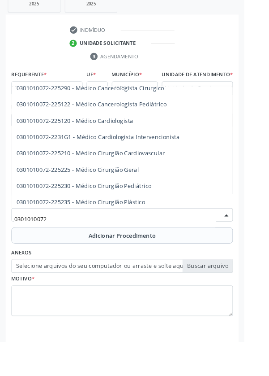
scroll to position [145, 0]
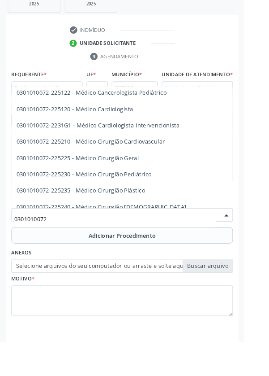
click at [160, 196] on span "0301010072-225230 - Médico Cirurgião Pediátrico" at bounding box center [92, 191] width 149 height 9
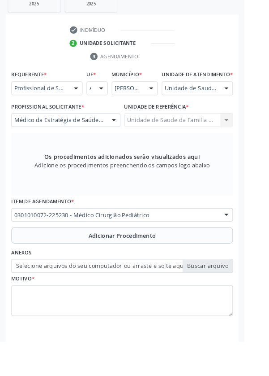
click at [169, 264] on span "Adicionar Procedimento" at bounding box center [135, 259] width 74 height 9
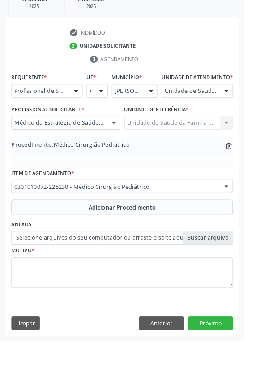
scroll to position [187, 0]
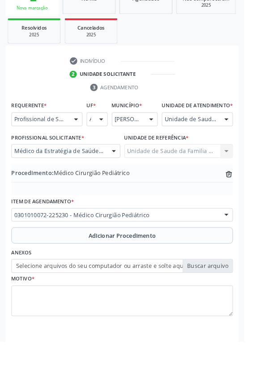
click at [237, 297] on label "Selecione arquivos do seu computador ou arraste e solte aqui" at bounding box center [135, 292] width 244 height 15
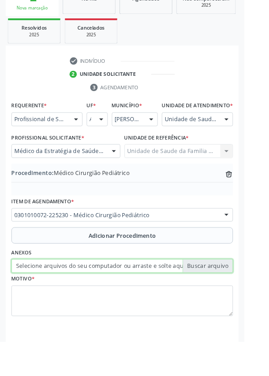
click at [237, 297] on input "Selecione arquivos do seu computador ou arraste e solte aqui" at bounding box center [135, 292] width 244 height 15
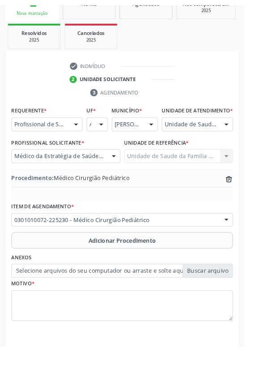
scroll to position [175, 0]
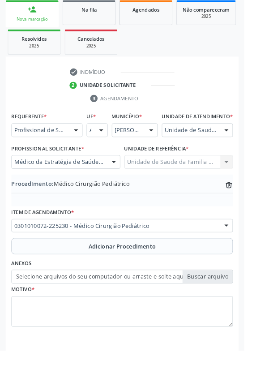
type input "C:\fakepath\17592364648624602337715517701654.jpg"
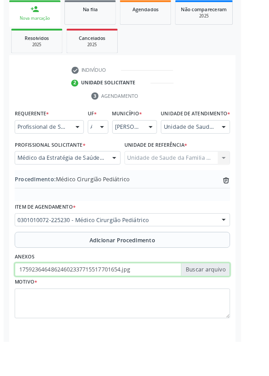
scroll to position [187, 0]
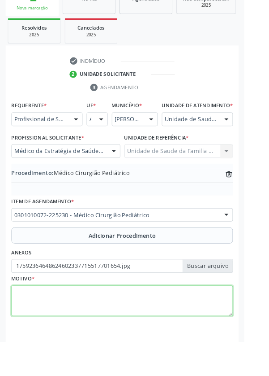
click at [122, 331] on textarea at bounding box center [135, 331] width 244 height 34
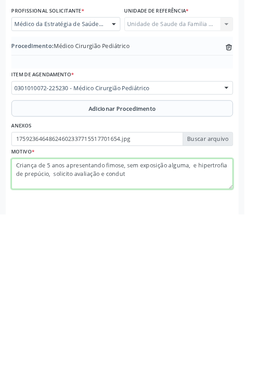
type textarea "Criança de 5 anos apresentando fimose, sem exposição alguma, e hipertrofia de p…"
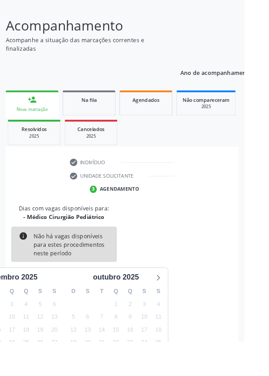
scroll to position [74, 0]
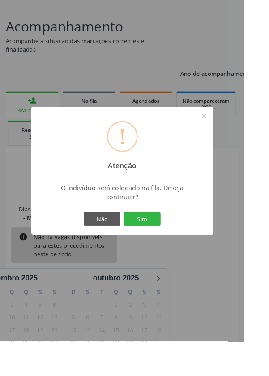
click at [177, 248] on button "Sim" at bounding box center [157, 240] width 40 height 15
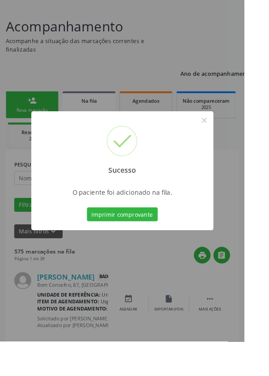
scroll to position [0, 0]
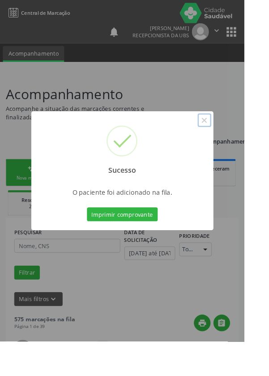
click at [233, 140] on button "×" at bounding box center [225, 132] width 15 height 15
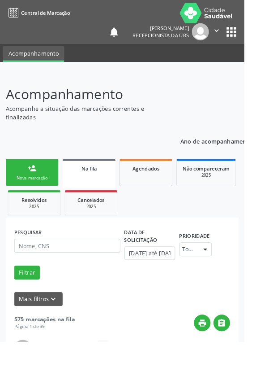
click at [37, 195] on div "Nova marcação" at bounding box center [35, 195] width 45 height 7
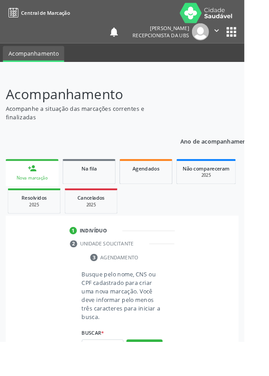
scroll to position [70, 0]
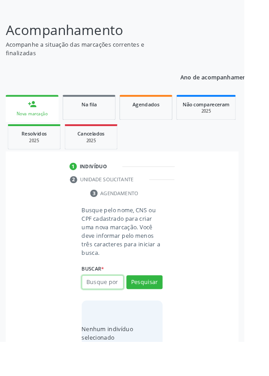
click at [124, 306] on input "text" at bounding box center [113, 310] width 46 height 15
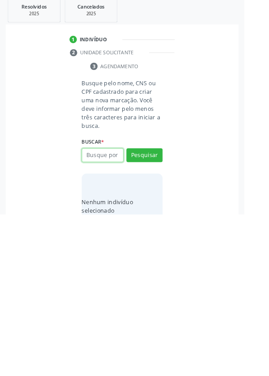
click at [109, 305] on input "text" at bounding box center [113, 310] width 46 height 15
type input "704208234845689"
click at [161, 309] on button "Pesquisar" at bounding box center [159, 310] width 40 height 15
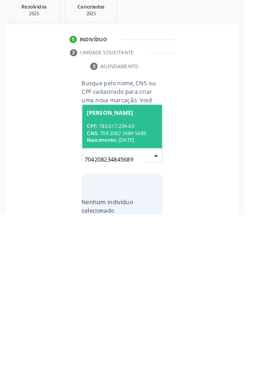
click at [153, 286] on div "CNS: 704 2082 3484 5689" at bounding box center [135, 286] width 78 height 8
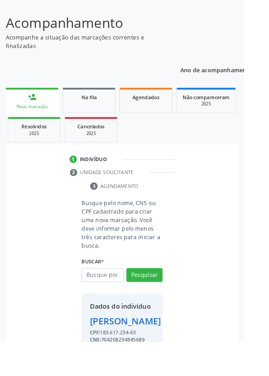
scroll to position [81, 0]
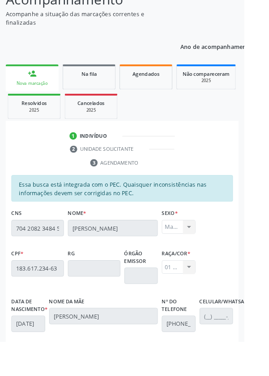
scroll to position [213, 0]
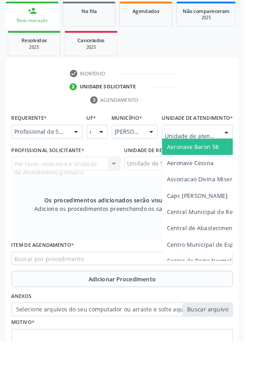
scroll to position [208, 0]
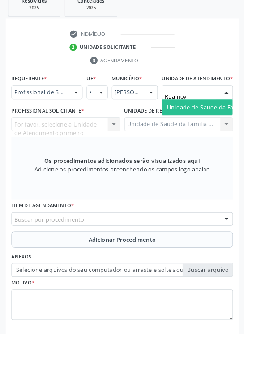
type input "[GEOGRAPHIC_DATA]"
click at [234, 131] on span "Unidade de Saude da Familia Rua [GEOGRAPHIC_DATA]" at bounding box center [267, 126] width 166 height 9
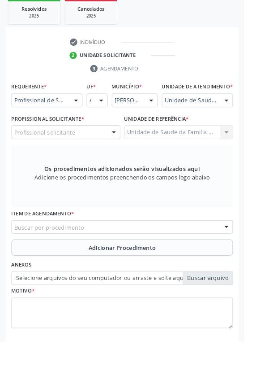
click at [96, 151] on div "Profissional solicitante" at bounding box center [73, 145] width 120 height 15
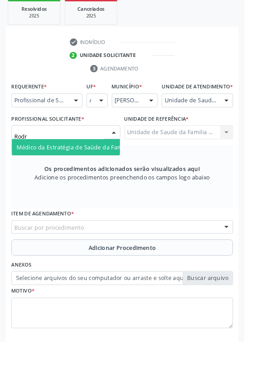
type input "Rodri"
click at [95, 166] on span "Médico da Estratégia de Saúde da Família - [PERSON_NAME]" at bounding box center [109, 161] width 182 height 9
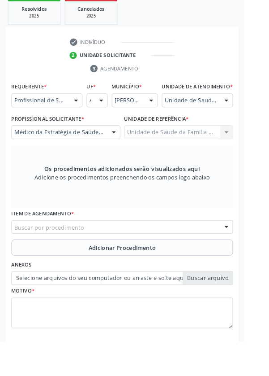
click at [157, 255] on div "Buscar por procedimento" at bounding box center [135, 249] width 244 height 15
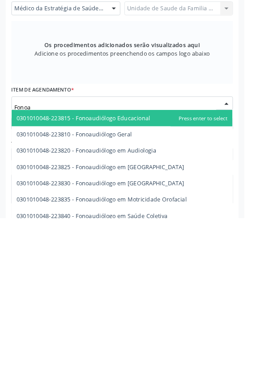
type input "Fonoau"
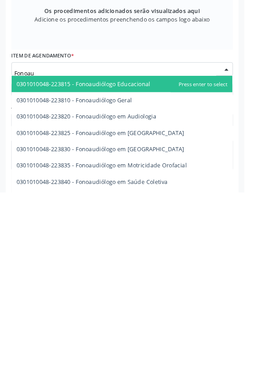
scroll to position [219, 0]
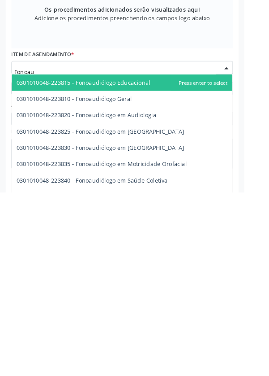
click at [160, 330] on span "0301010048-223830 - Fonoaudiólogo em [GEOGRAPHIC_DATA]" at bounding box center [110, 326] width 185 height 9
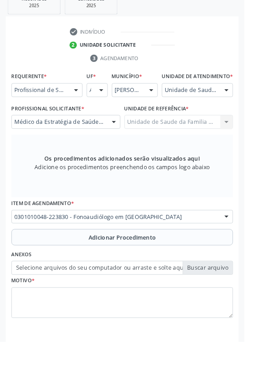
click at [163, 266] on span "Adicionar Procedimento" at bounding box center [135, 260] width 74 height 9
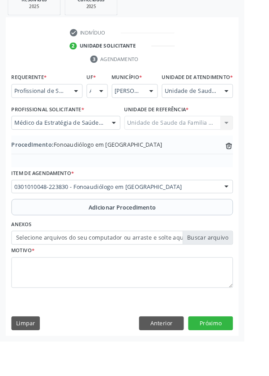
scroll to position [187, 0]
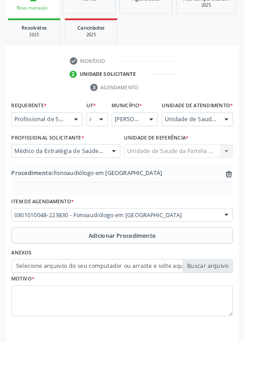
click at [230, 300] on label "Selecione arquivos do seu computador ou arraste e solte aqui" at bounding box center [135, 292] width 244 height 15
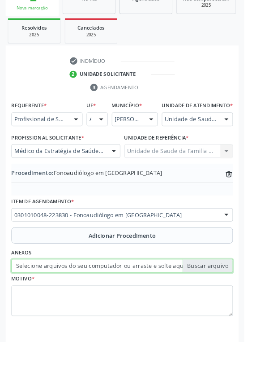
click at [230, 300] on input "Selecione arquivos do seu computador ou arraste e solte aqui" at bounding box center [135, 292] width 244 height 15
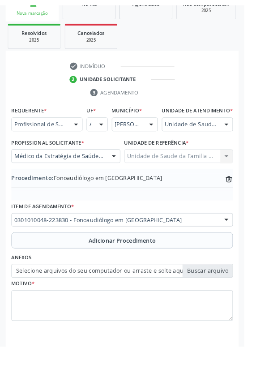
scroll to position [175, 0]
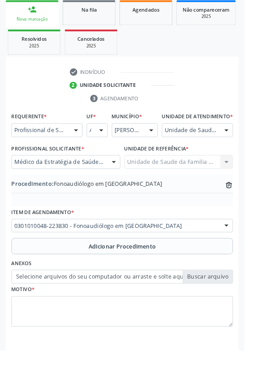
type input "C:\fakepath\17592372976232612689422876323898.jpg"
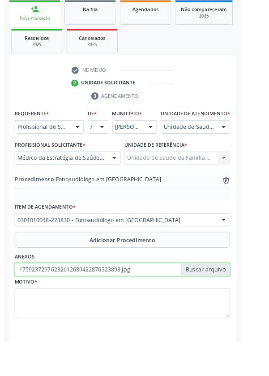
scroll to position [187, 0]
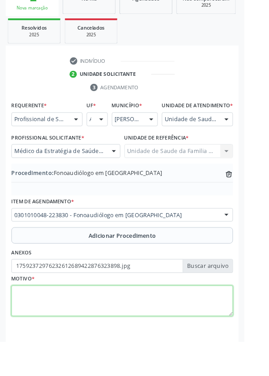
click at [85, 331] on textarea at bounding box center [135, 331] width 244 height 34
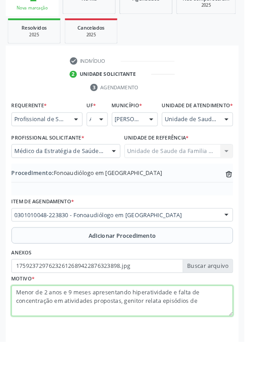
click at [231, 338] on textarea "Menor de 2 anos e 9 meses apresentando hiperatividade e falta de concentração e…" at bounding box center [135, 331] width 244 height 34
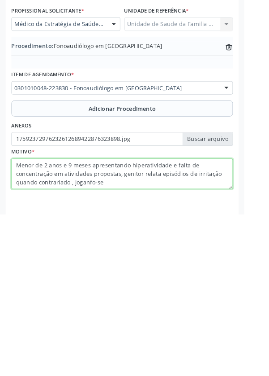
click at [99, 346] on textarea "Menor de 2 anos e 9 meses apresentando hiperatividade e falta de concentração e…" at bounding box center [135, 331] width 244 height 34
click at [138, 346] on textarea "Menor de 2 anos e 9 meses apresentando hiperatividade e falta de concentração e…" at bounding box center [135, 331] width 244 height 34
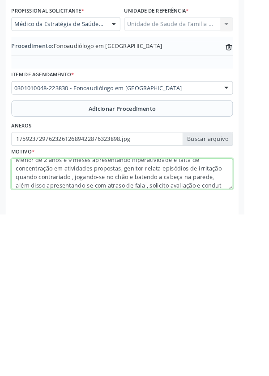
type textarea "Menor de 2 anos e 9 meses apresentando hiperatividade e falta de concentração e…"
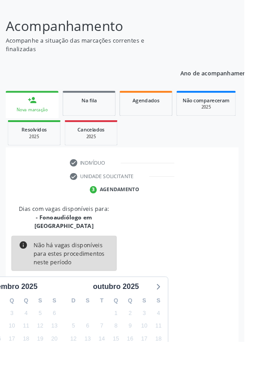
scroll to position [74, 0]
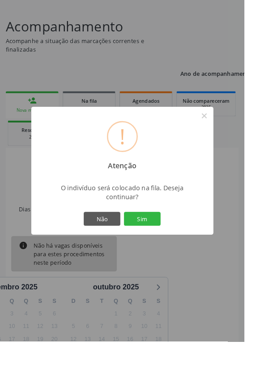
click at [177, 248] on button "Sim" at bounding box center [157, 240] width 40 height 15
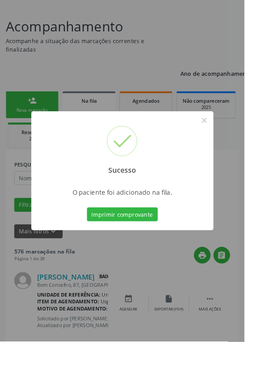
scroll to position [0, 0]
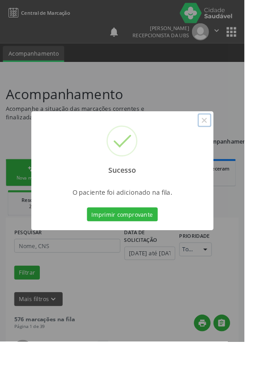
click at [233, 140] on button "×" at bounding box center [225, 132] width 15 height 15
